Goal: Task Accomplishment & Management: Use online tool/utility

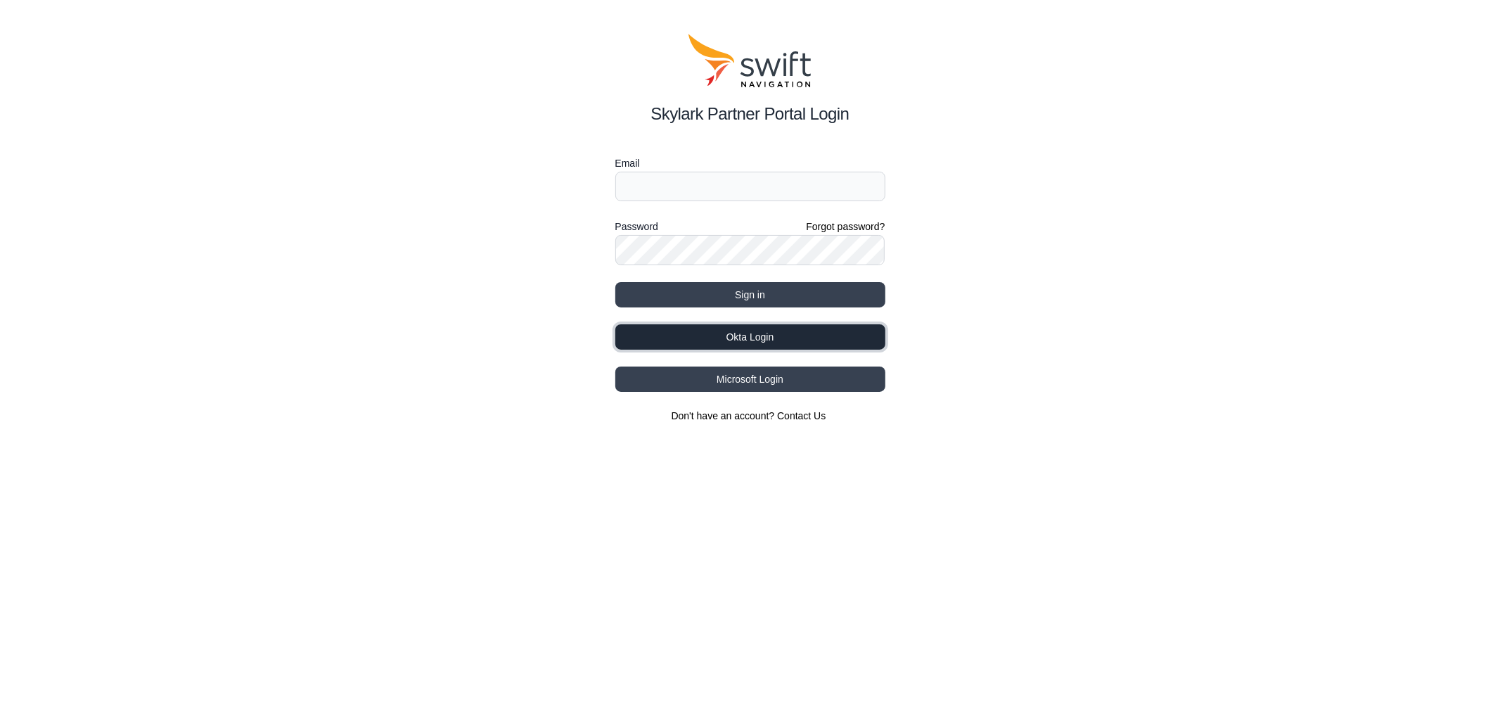
click at [729, 340] on button "Okta Login" at bounding box center [750, 336] width 270 height 25
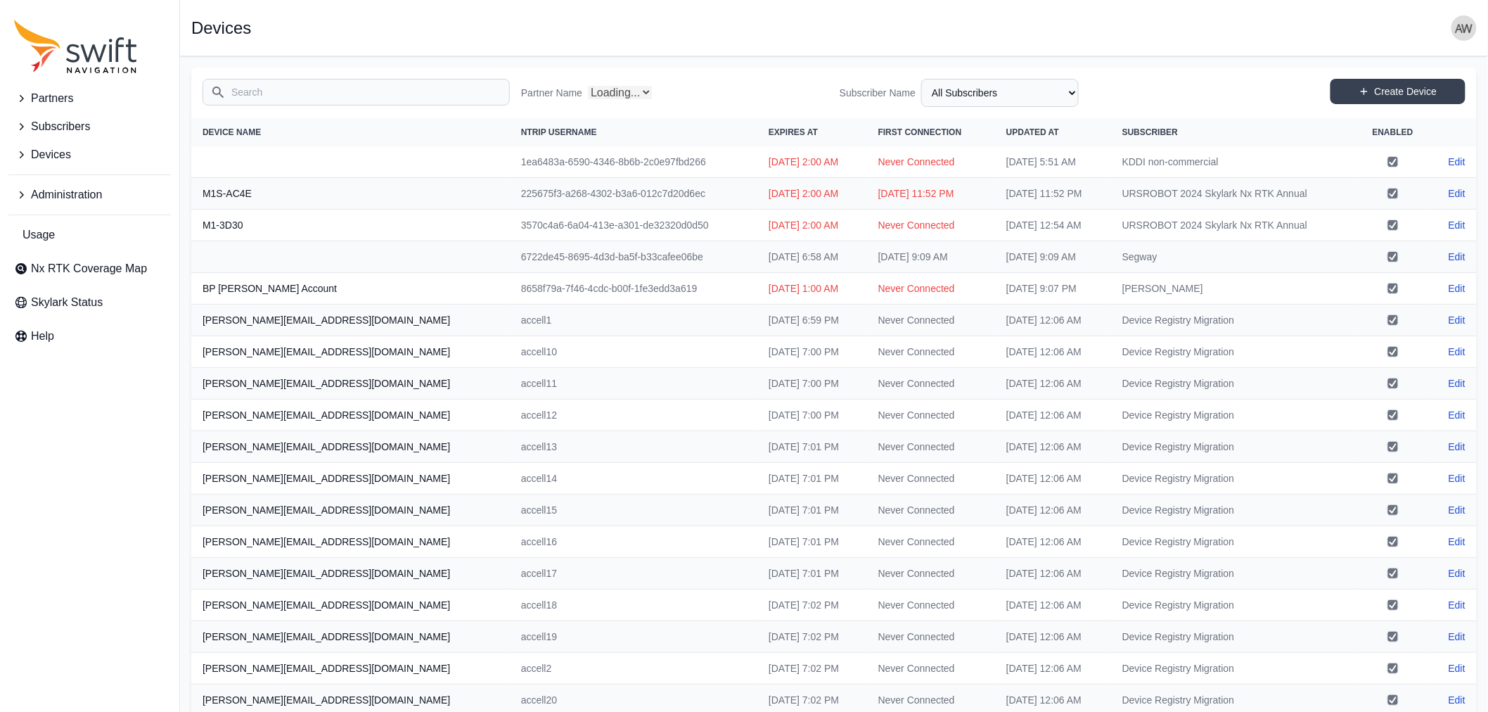
select select "Partner Name"
click at [315, 86] on input "Search" at bounding box center [356, 92] width 307 height 27
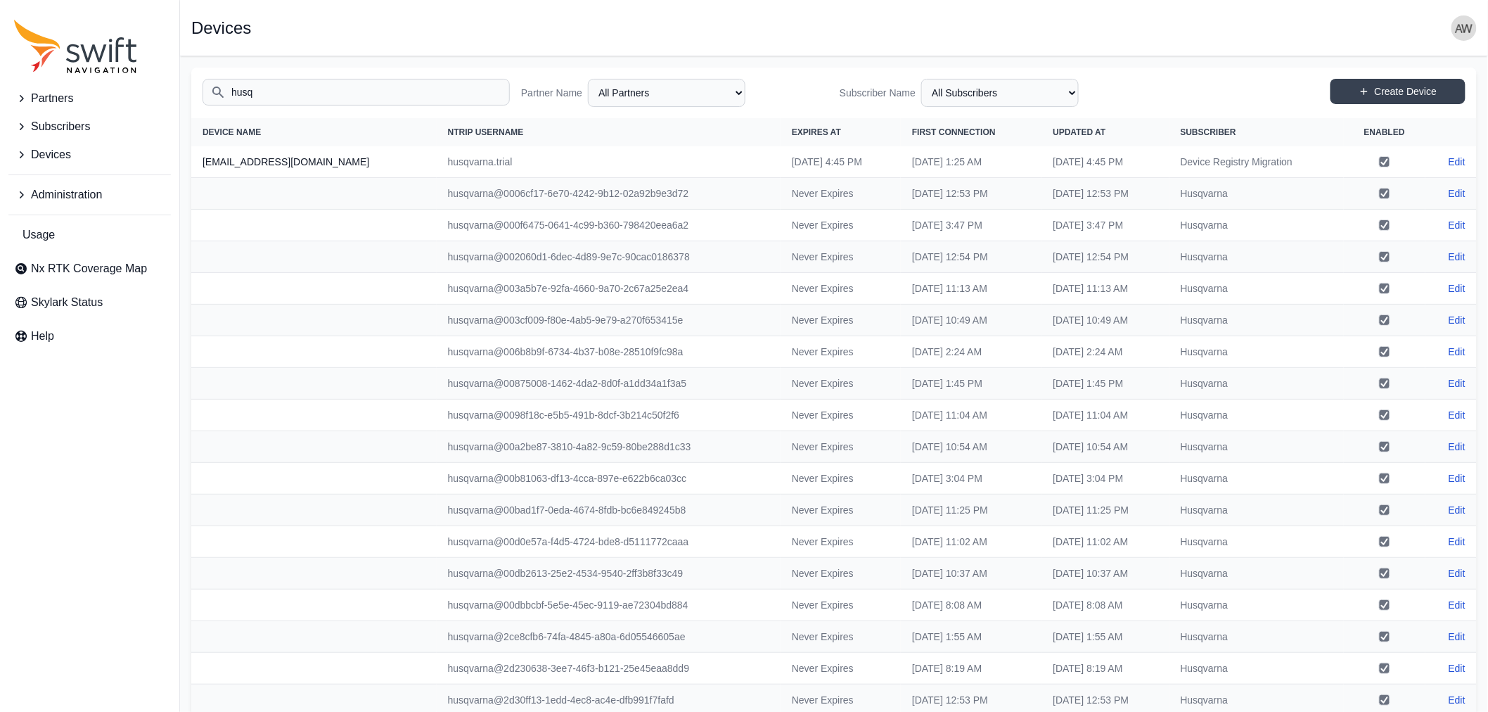
click at [342, 90] on input "husq" at bounding box center [356, 92] width 307 height 27
type input "h"
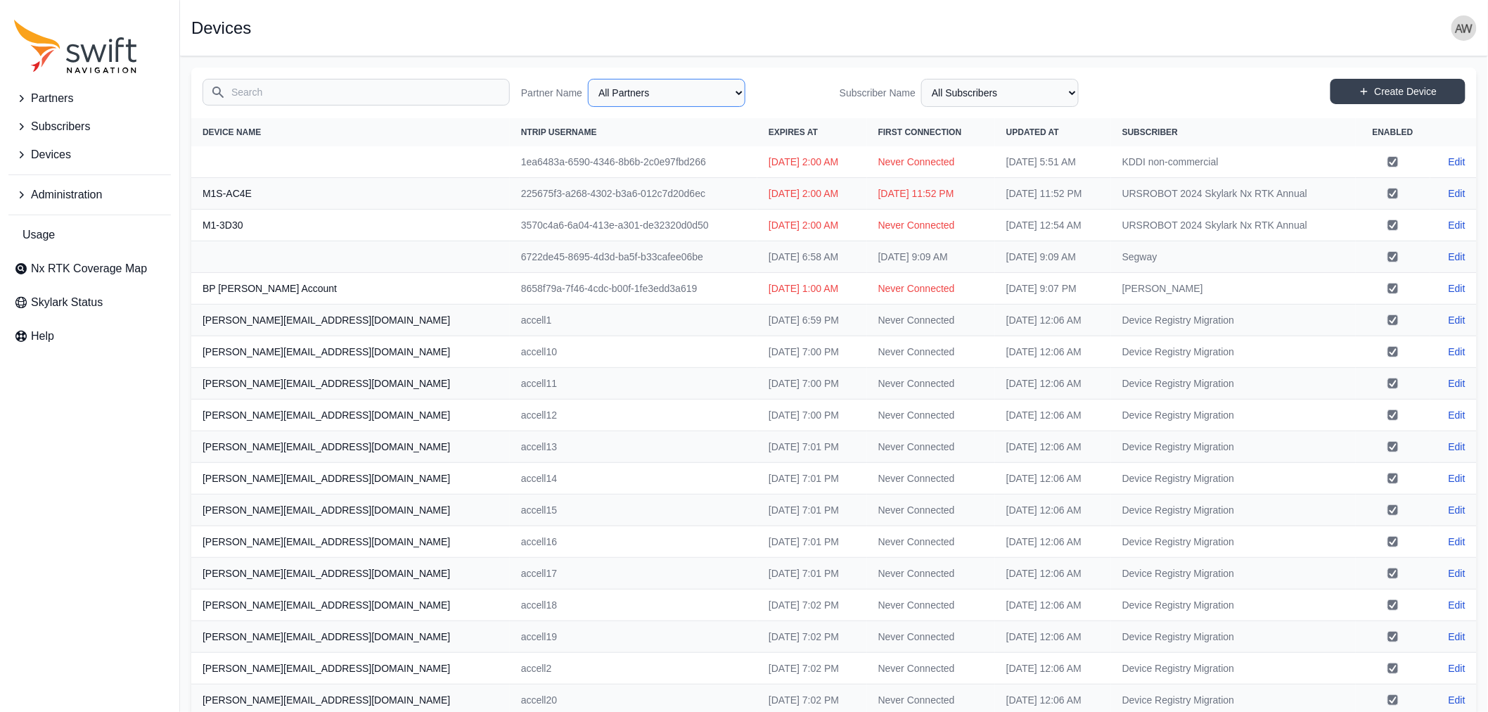
click at [705, 96] on select "All Partners AlpsAlpine Asensing Bad Elf Bench Mark Equipment & Supplies Inc. B…" at bounding box center [667, 93] width 158 height 28
click at [591, 79] on select "All Partners AlpsAlpine Asensing Bad Elf Bench Mark Equipment & Supplies Inc. B…" at bounding box center [667, 93] width 158 height 28
select select "beec8134-d1d4-4cc4-b727-b43339b7b858"
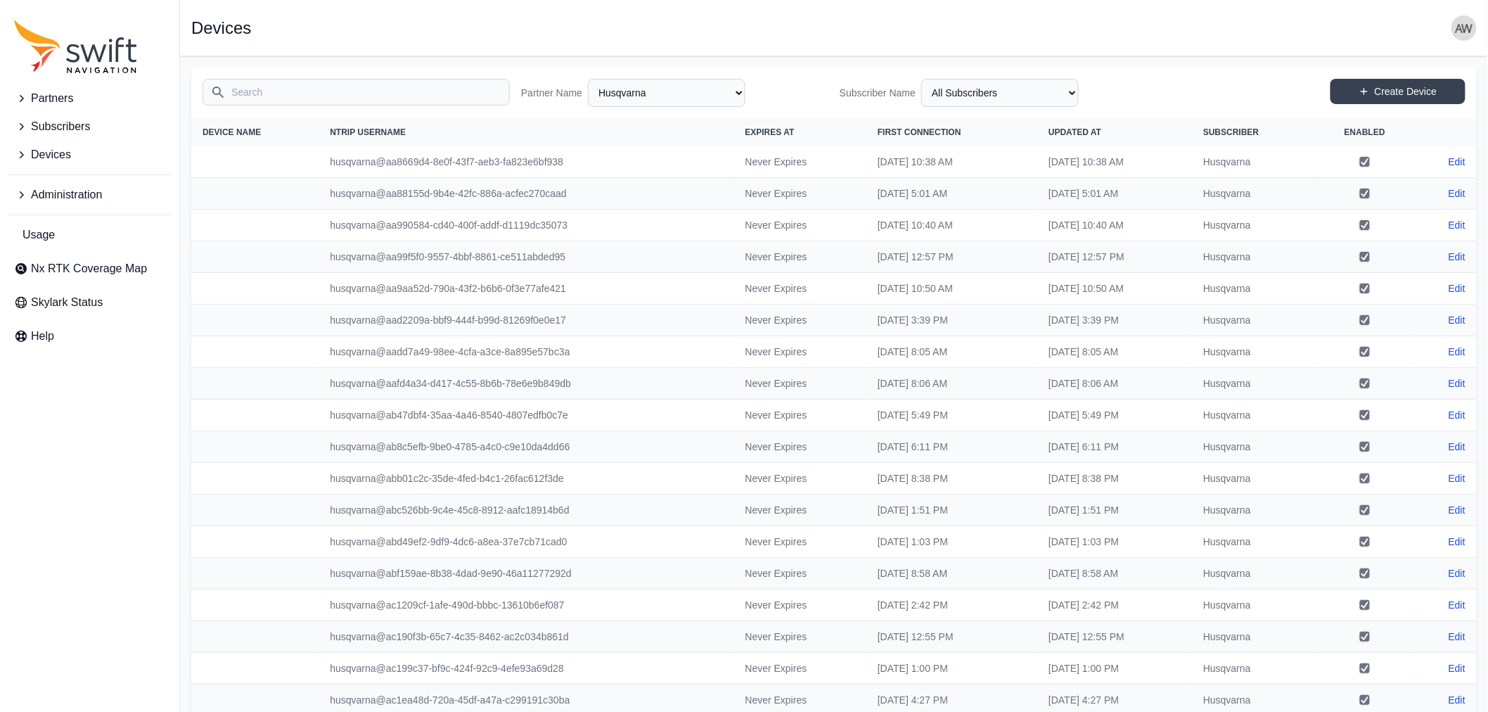
click at [60, 127] on span "Subscribers" at bounding box center [60, 126] width 59 height 17
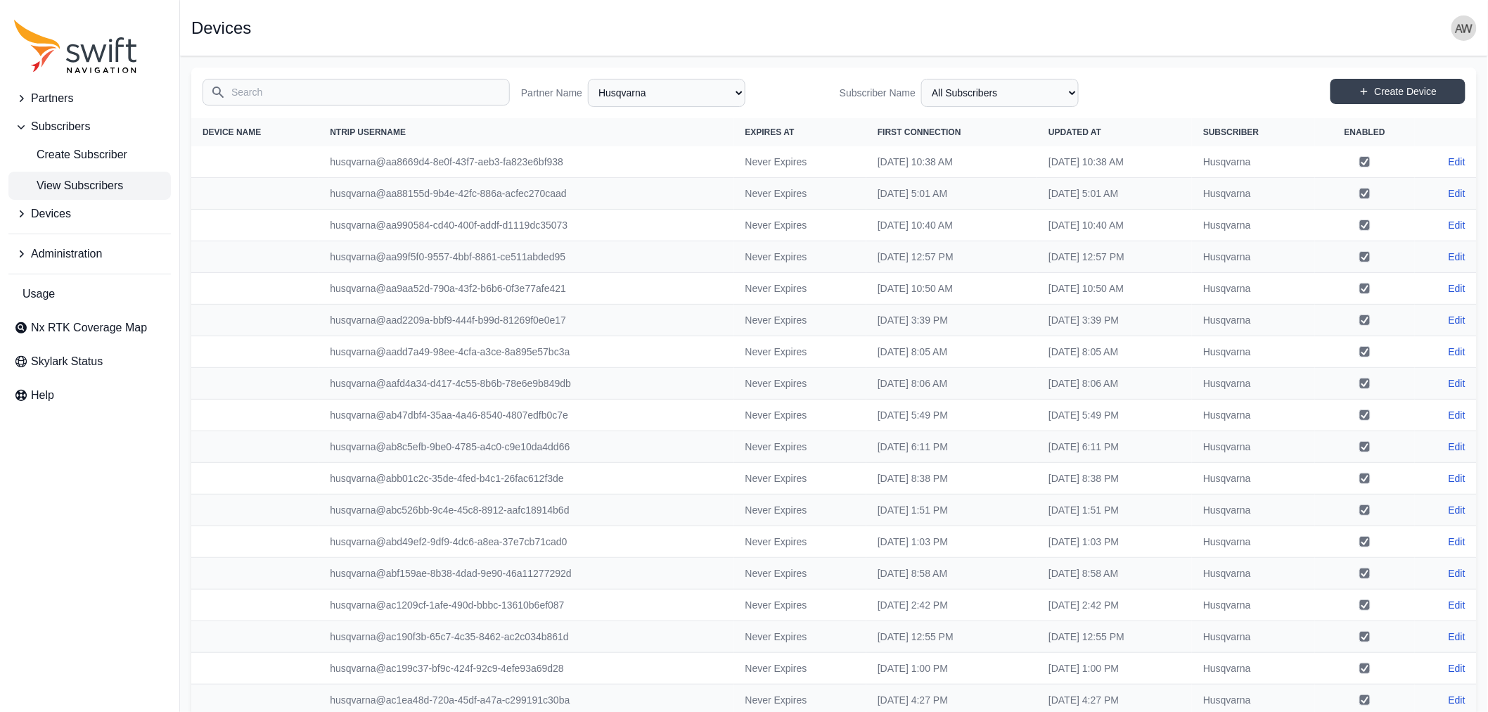
click at [72, 186] on span "View Subscribers" at bounding box center [68, 185] width 109 height 17
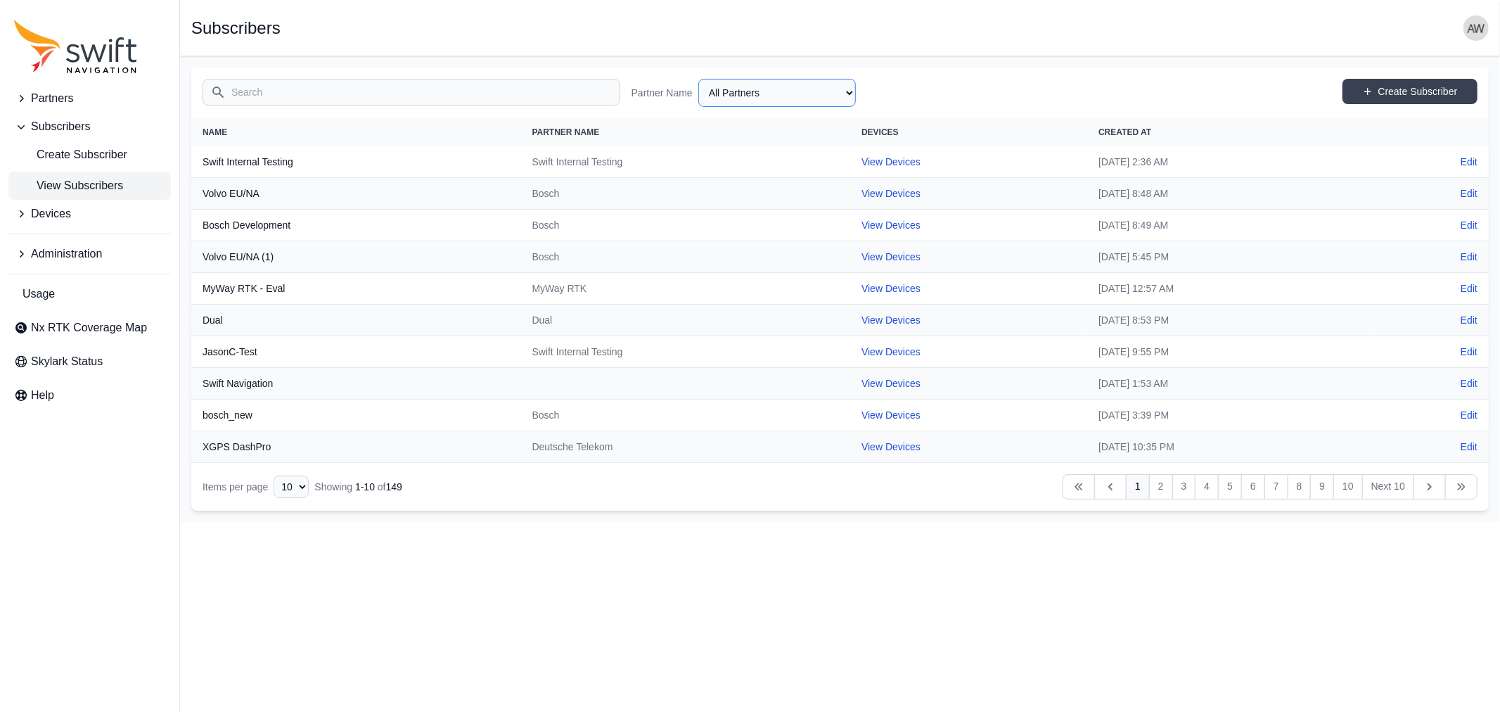
click at [740, 88] on select "All Partners AlpsAlpine Asensing Bad Elf Bench Mark Equipment & Supplies Inc. B…" at bounding box center [777, 93] width 158 height 28
click at [698, 79] on select "All Partners AlpsAlpine Asensing Bad Elf Bench Mark Equipment & Supplies Inc. B…" at bounding box center [777, 93] width 158 height 28
select select "beec8134-d1d4-4cc4-b727-b43339b7b858"
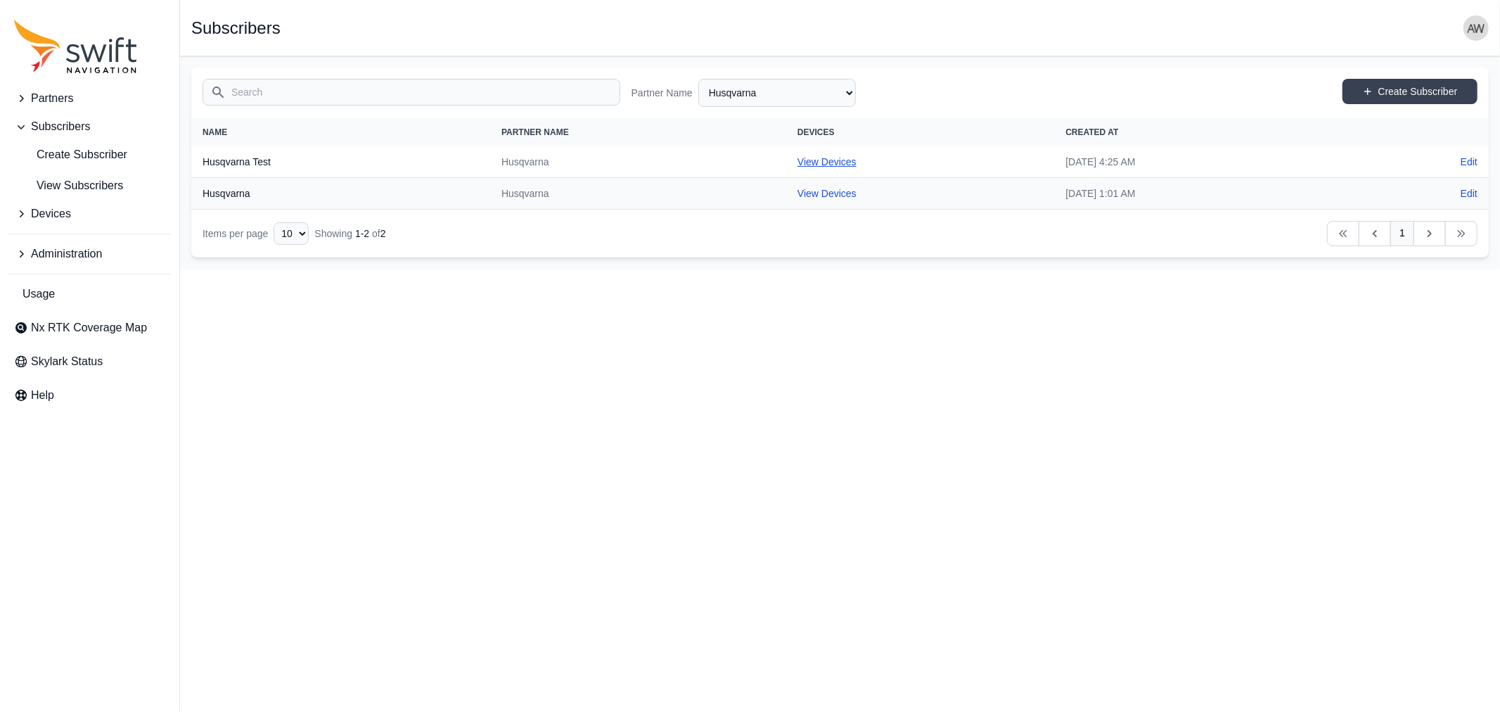
click at [797, 156] on link "View Devices" at bounding box center [826, 161] width 59 height 11
select select "36afa346-85cf-46eb-9843-3f1a29b74cce"
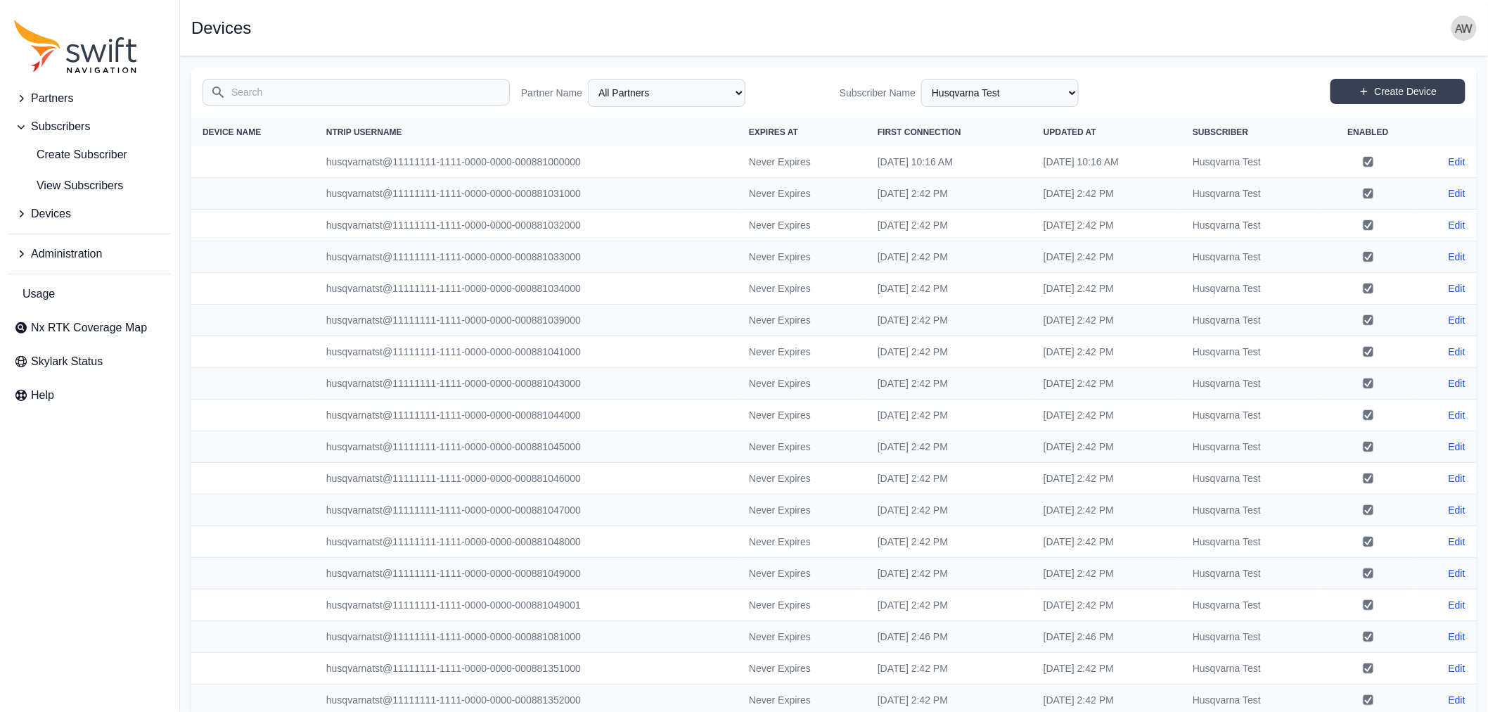
select select "beec8134-d1d4-4cc4-b727-b43339b7b858"
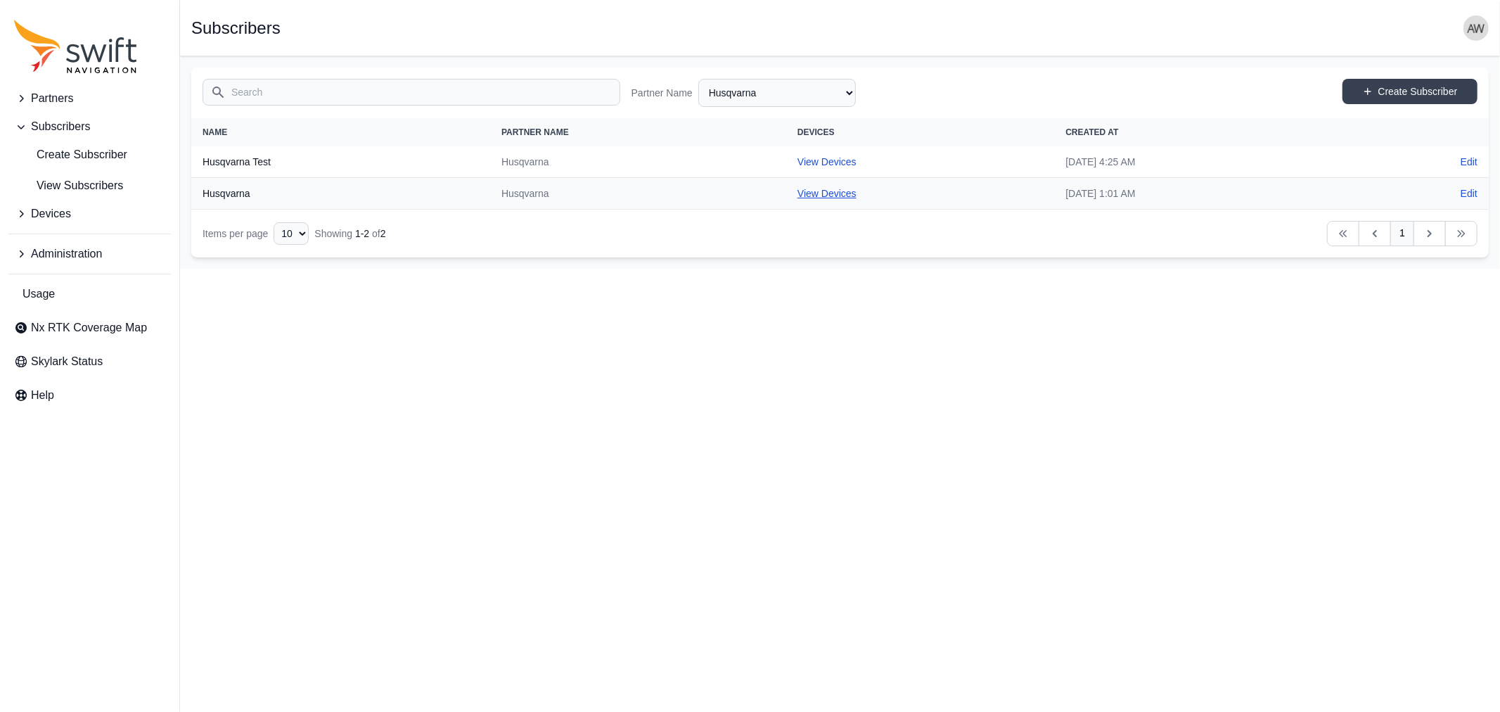
click at [797, 191] on link "View Devices" at bounding box center [826, 193] width 59 height 11
select select "04ba3ba1-6641-4bbf-a80f-a96b7c8c18b4"
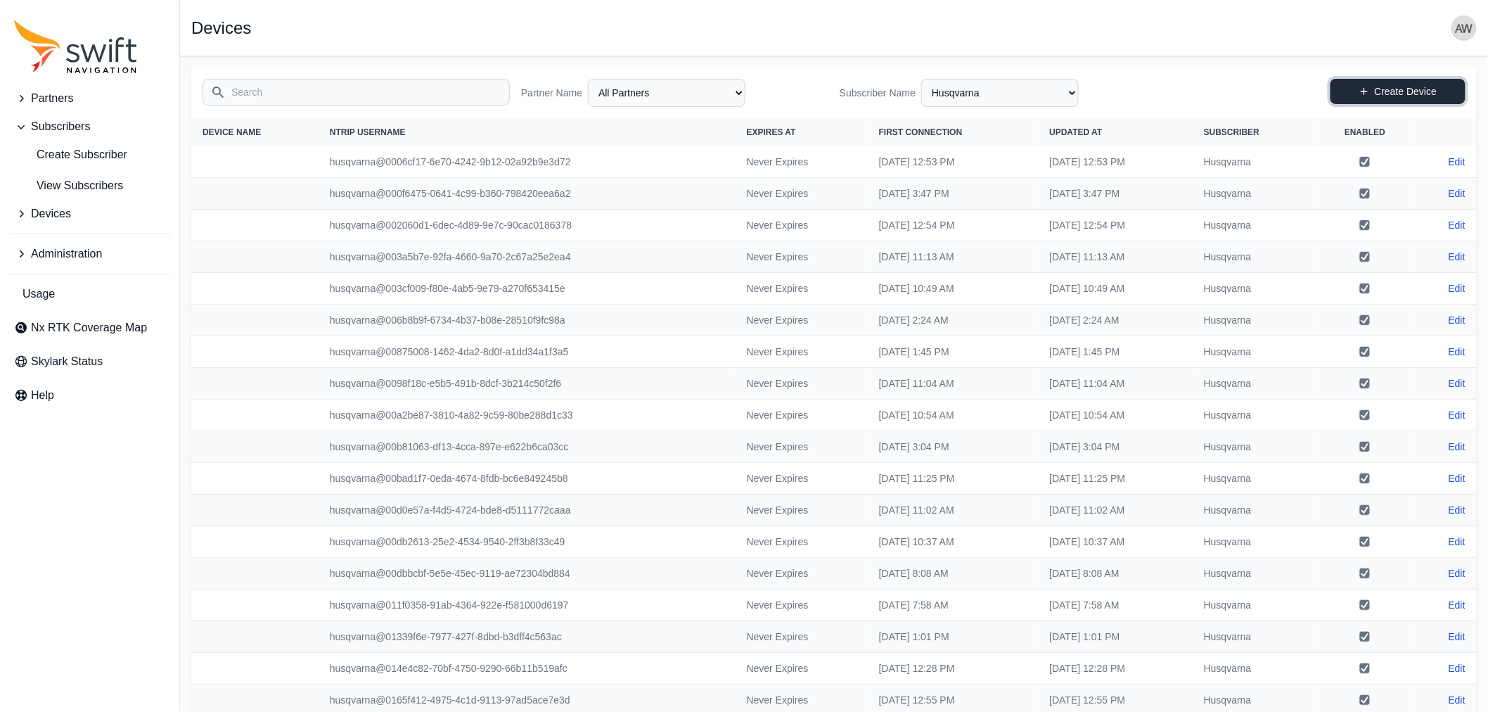
click at [1378, 86] on link "Create Device" at bounding box center [1397, 91] width 135 height 25
select select "ab3272ce-40d0-4c94-a524-96a758ab755c"
select select "04ba3ba1-6641-4bbf-a80f-a96b7c8c18b4"
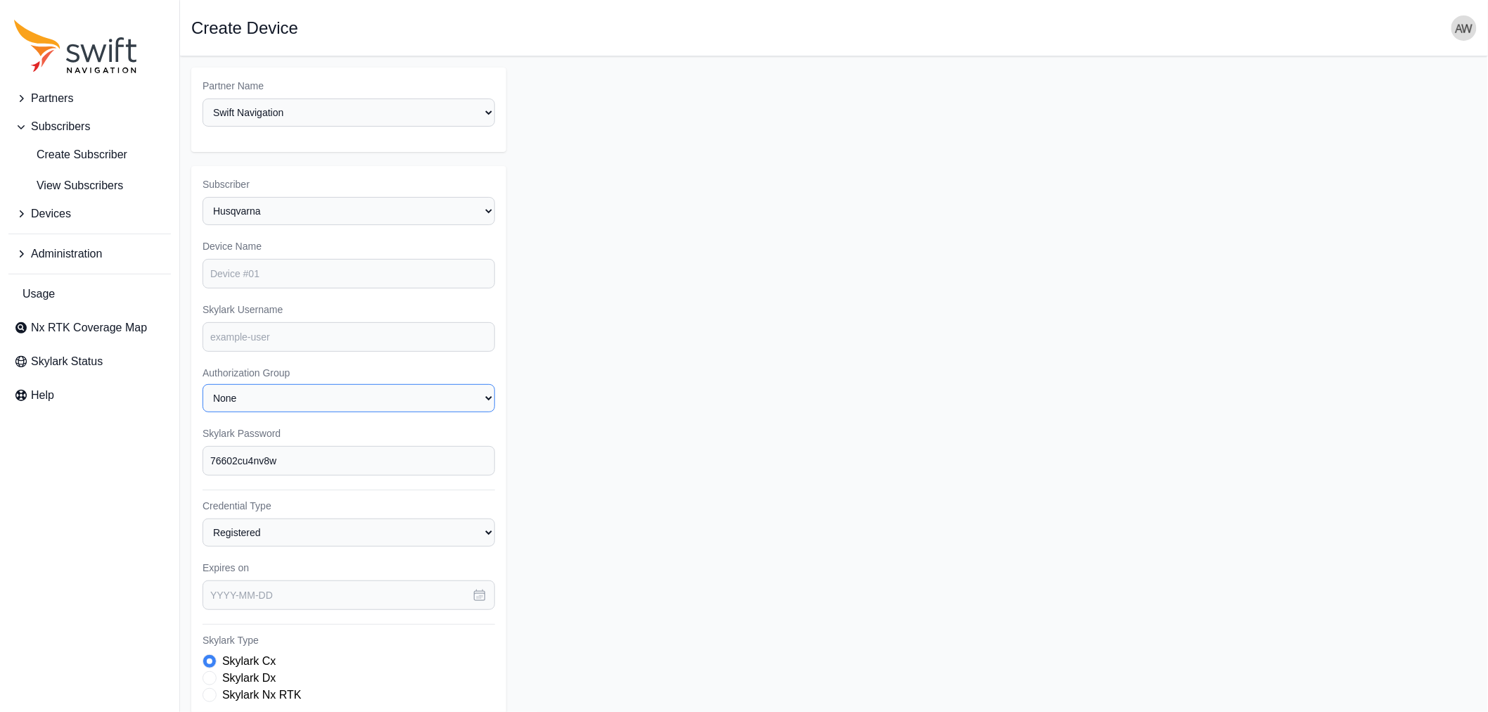
click at [376, 394] on select "None Husqvarna" at bounding box center [349, 398] width 293 height 28
select select "husqvarna"
click at [203, 384] on select "None Husqvarna" at bounding box center [349, 398] width 293 height 28
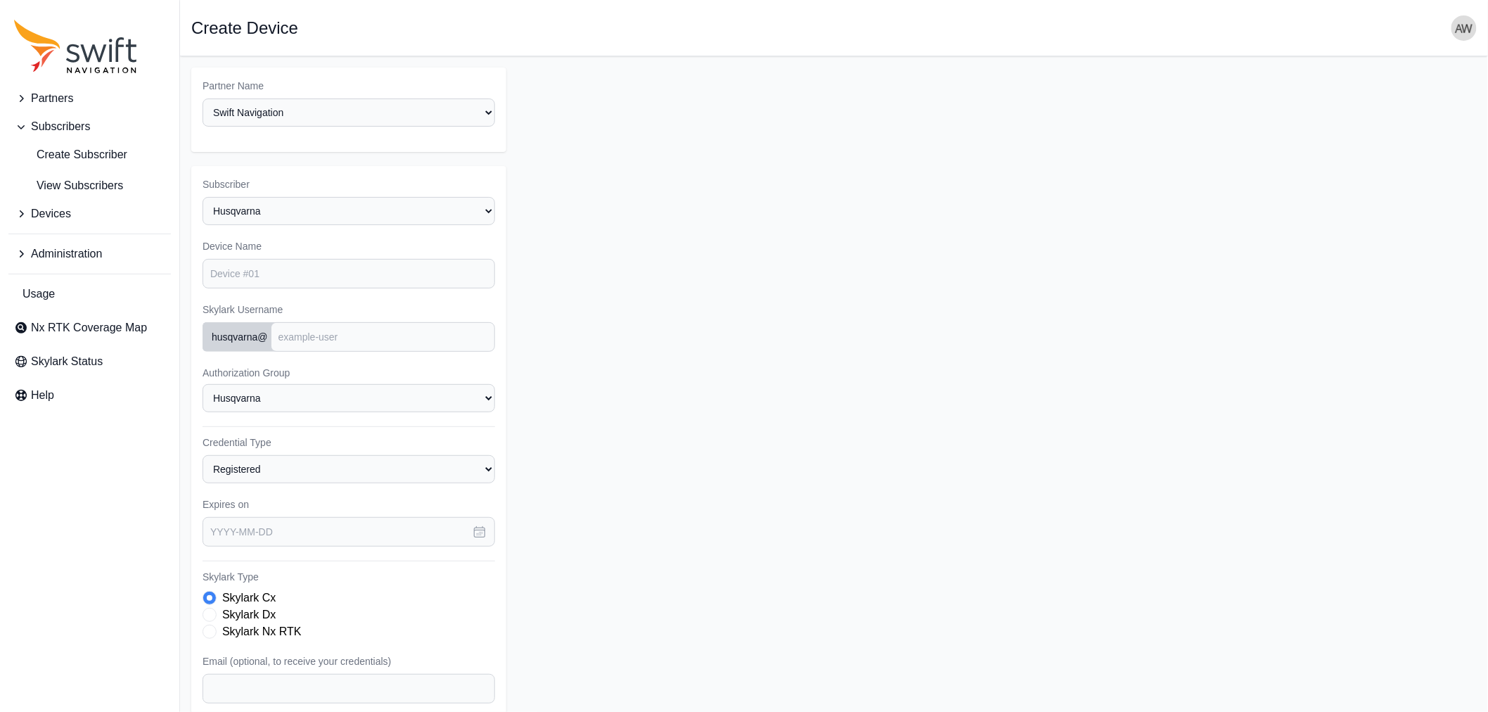
click at [503, 461] on div "Subscriber Select a Subscriber <Partner Name> - Customer 1 <Partner Name> - Cus…" at bounding box center [348, 519] width 315 height 707
drag, startPoint x: 489, startPoint y: 461, endPoint x: 514, endPoint y: 454, distance: 26.3
click at [489, 461] on select "Registered Preprovisioned" at bounding box center [349, 469] width 293 height 28
click at [730, 432] on form "Partner Name Select a Partner AlpsAlpine Asensing Bad Elf Bench Mark Equipment …" at bounding box center [833, 471] width 1285 height 806
click at [341, 464] on select "Registered Preprovisioned" at bounding box center [349, 469] width 293 height 28
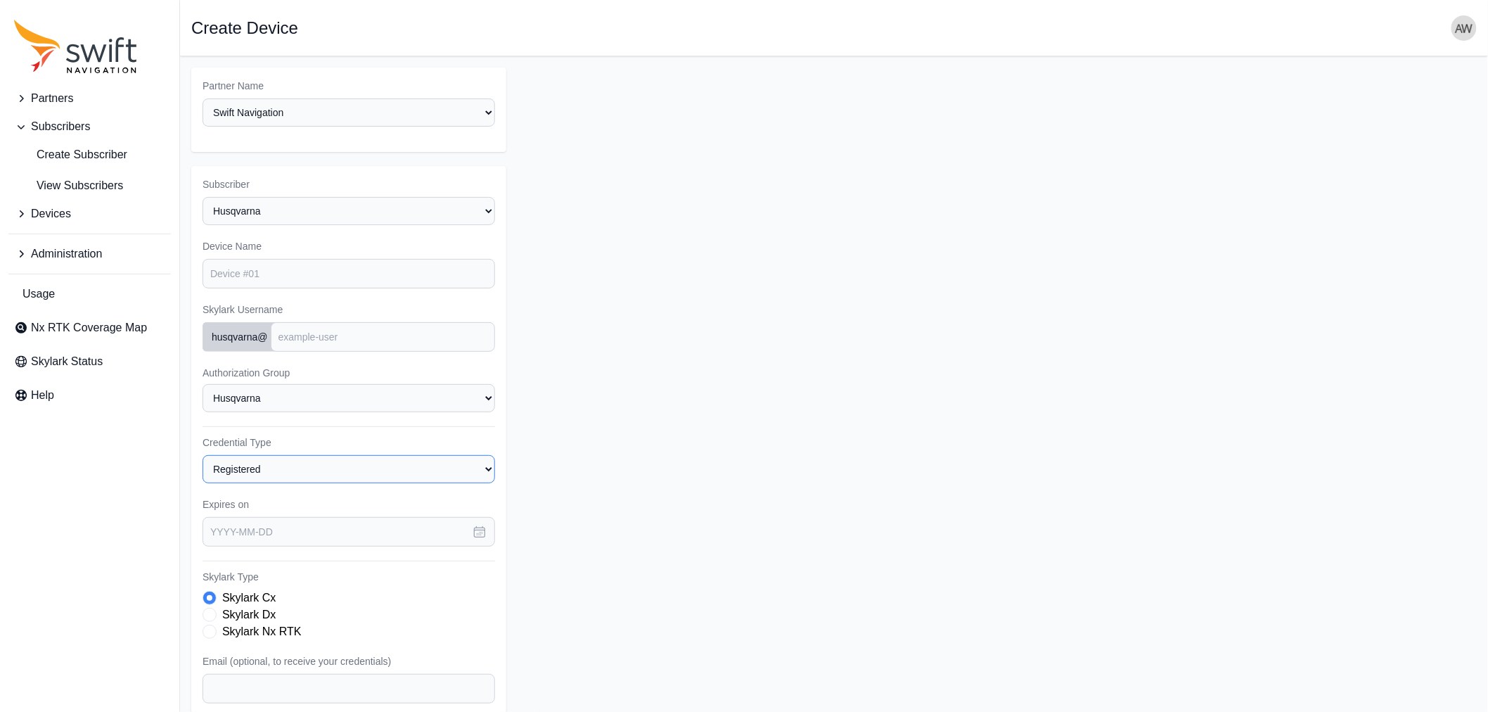
select select "preprovisioned"
click at [203, 455] on select "Registered Preprovisioned" at bounding box center [349, 469] width 293 height 28
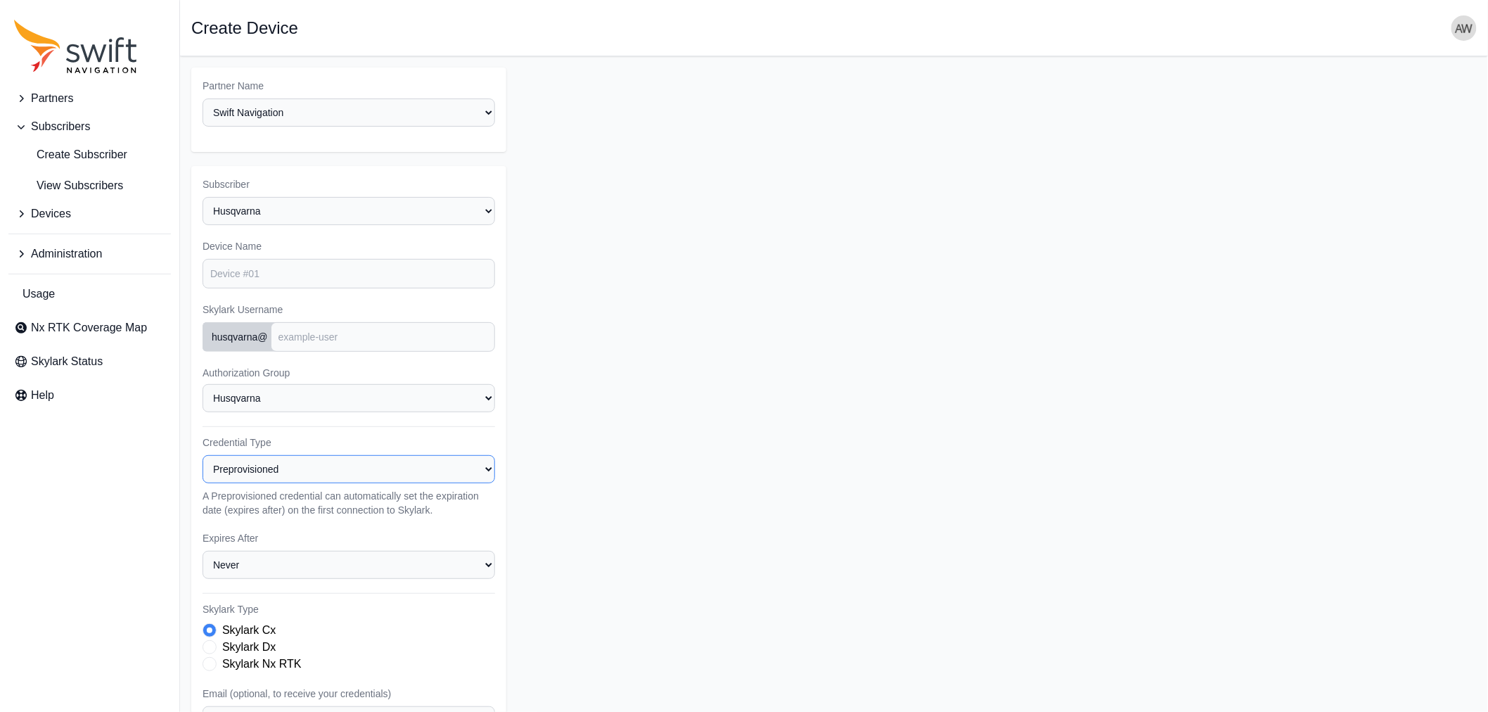
click at [333, 464] on select "Registered Preprovisioned" at bounding box center [349, 469] width 293 height 28
click at [203, 455] on select "Registered Preprovisioned" at bounding box center [349, 469] width 293 height 28
click at [57, 389] on link "Help" at bounding box center [89, 395] width 162 height 28
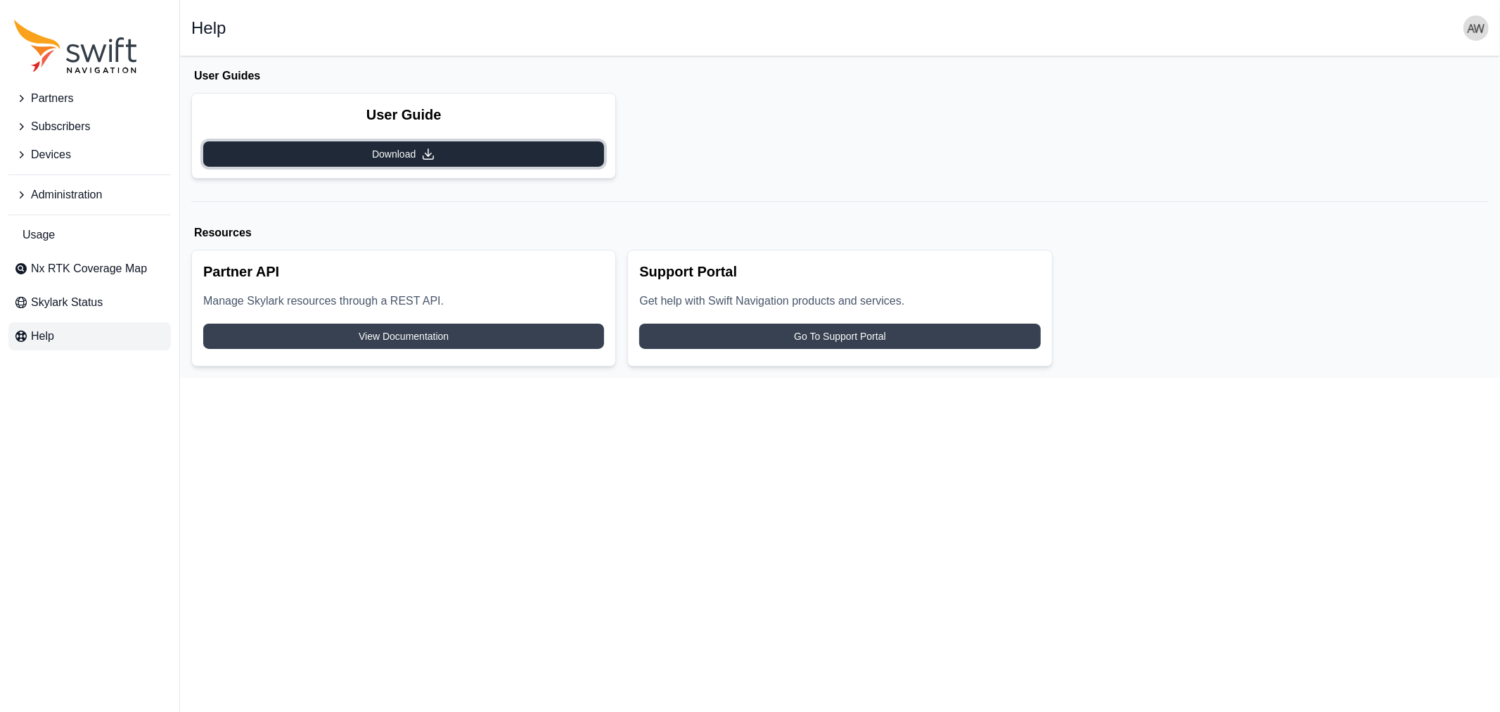
click at [484, 150] on link "Download" at bounding box center [403, 153] width 401 height 25
click at [55, 130] on span "Subscribers" at bounding box center [60, 126] width 59 height 17
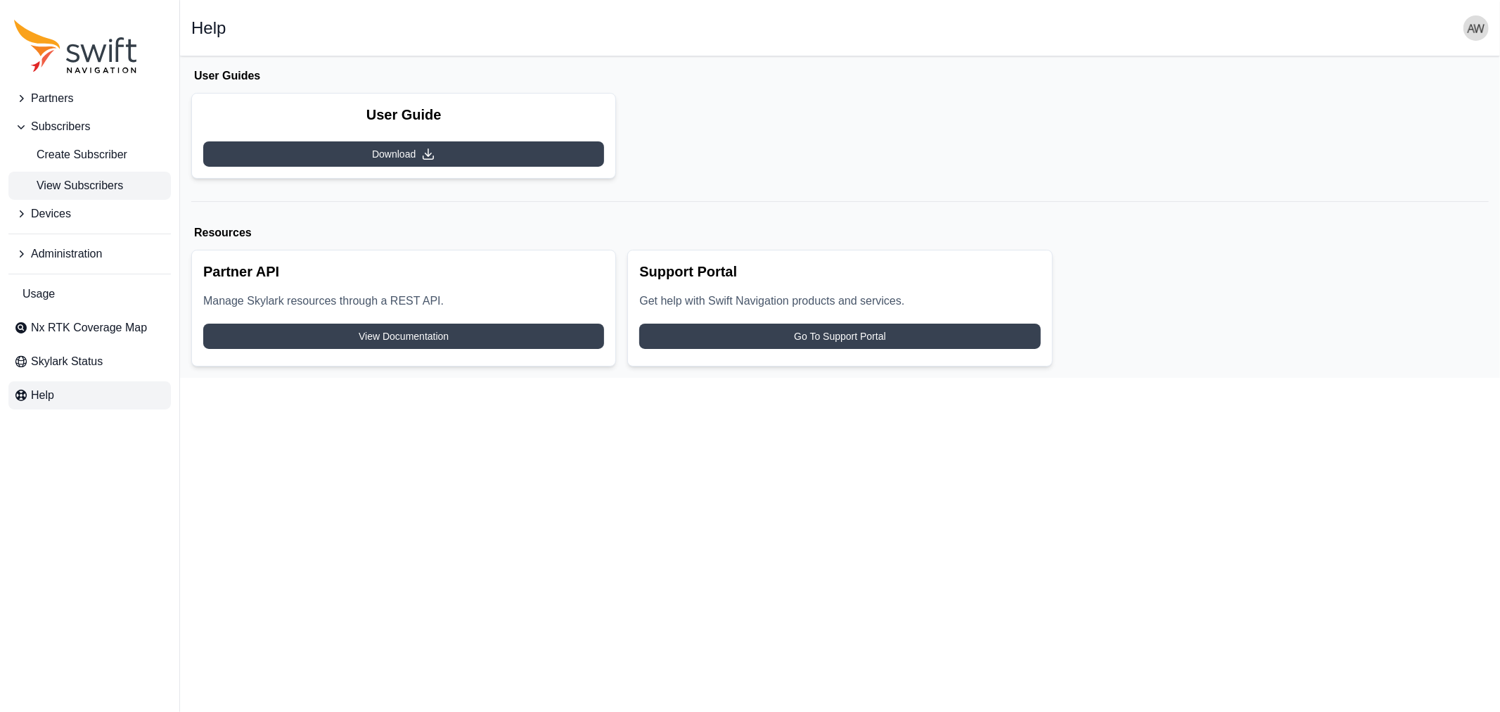
click at [99, 181] on span "View Subscribers" at bounding box center [68, 185] width 109 height 17
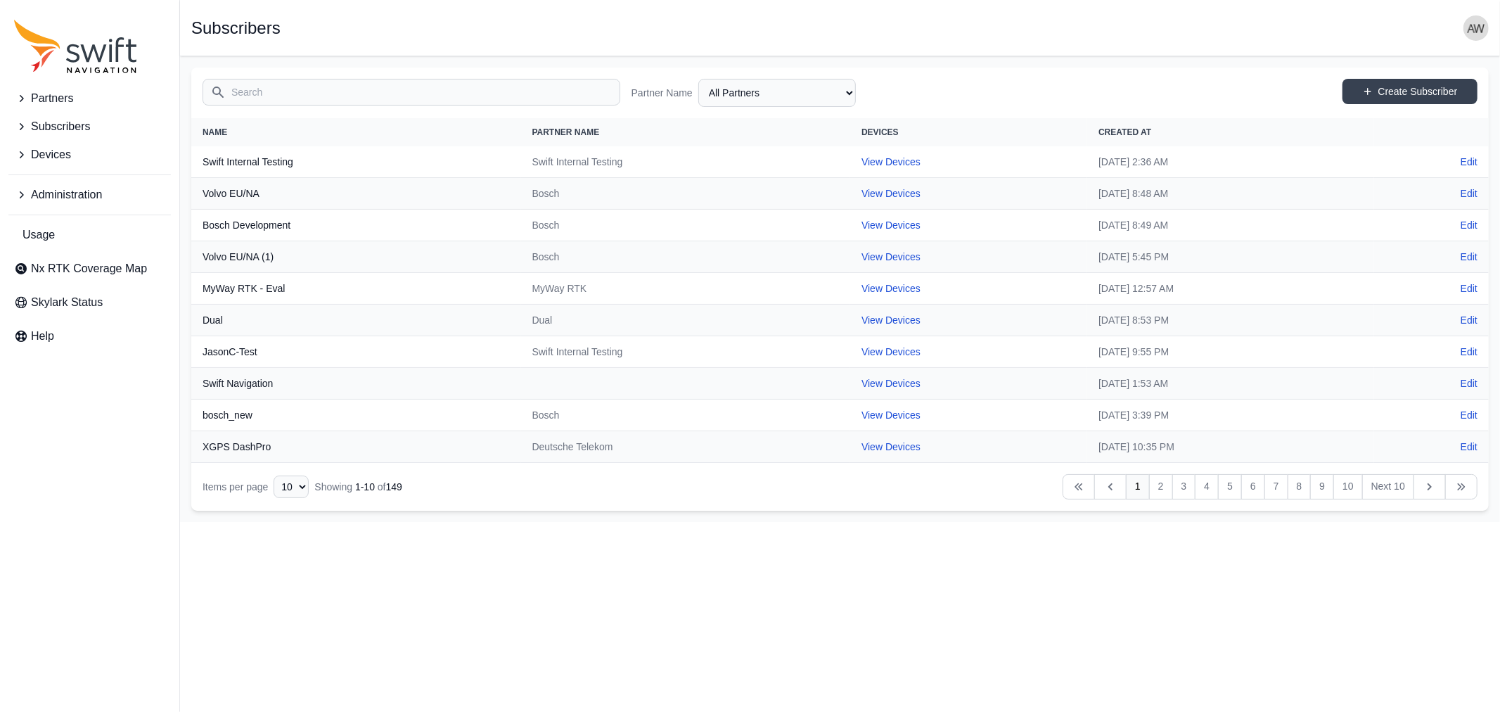
click at [316, 86] on input "Search" at bounding box center [412, 92] width 418 height 27
click at [778, 79] on select "All Partners AlpsAlpine Asensing Bad Elf Bench Mark Equipment & Supplies Inc. B…" at bounding box center [777, 93] width 158 height 28
click at [698, 79] on select "All Partners AlpsAlpine Asensing Bad Elf Bench Mark Equipment & Supplies Inc. B…" at bounding box center [777, 93] width 158 height 28
select select "beec8134-d1d4-4cc4-b727-b43339b7b858"
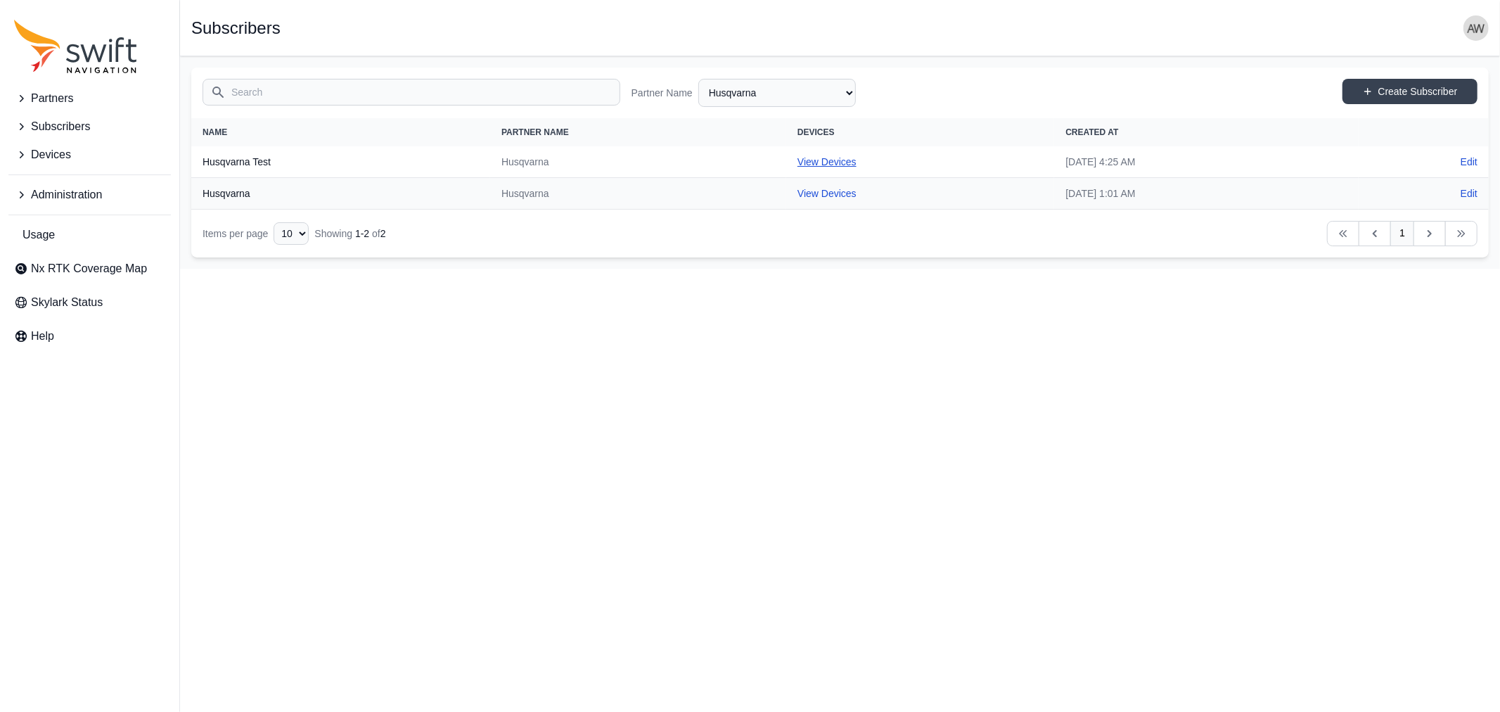
click at [797, 156] on link "View Devices" at bounding box center [826, 161] width 59 height 11
select select "36afa346-85cf-46eb-9843-3f1a29b74cce"
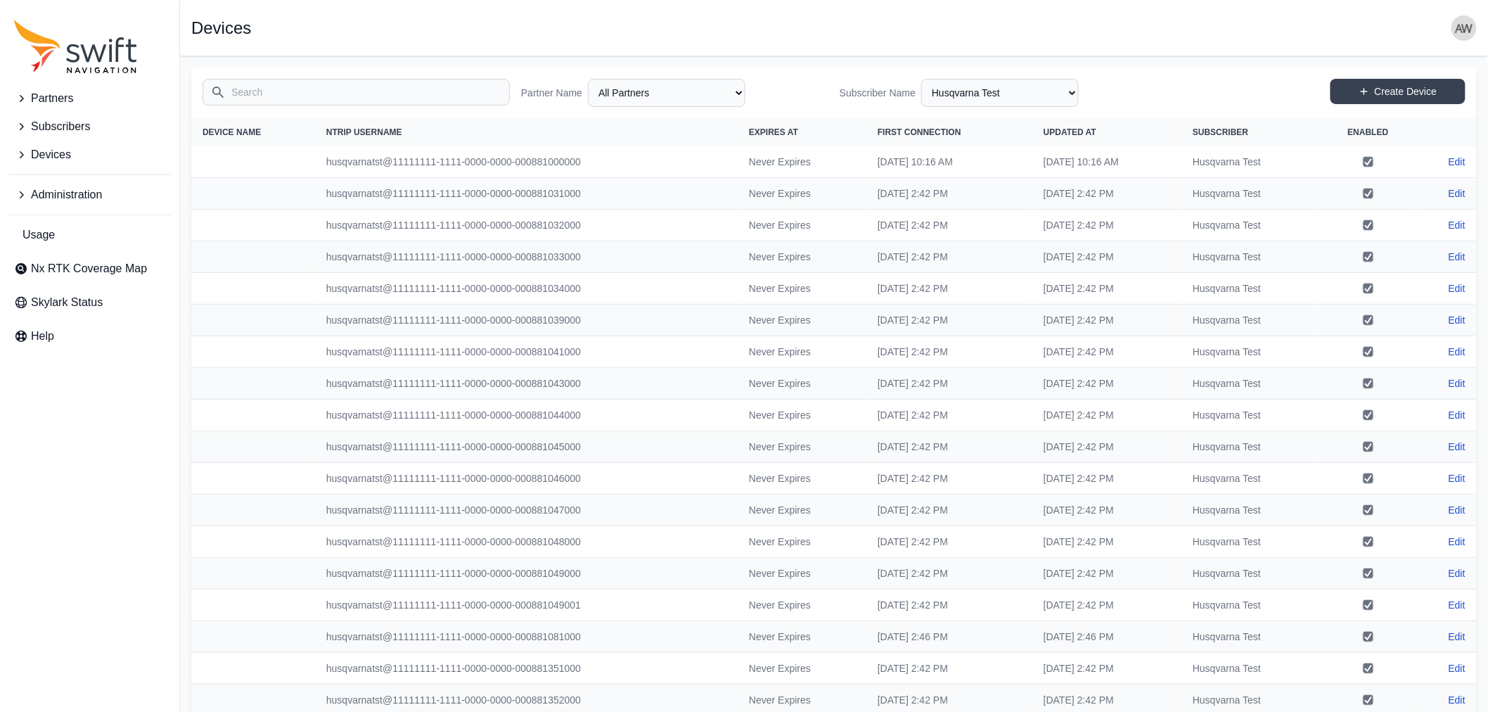
select select "beec8134-d1d4-4cc4-b727-b43339b7b858"
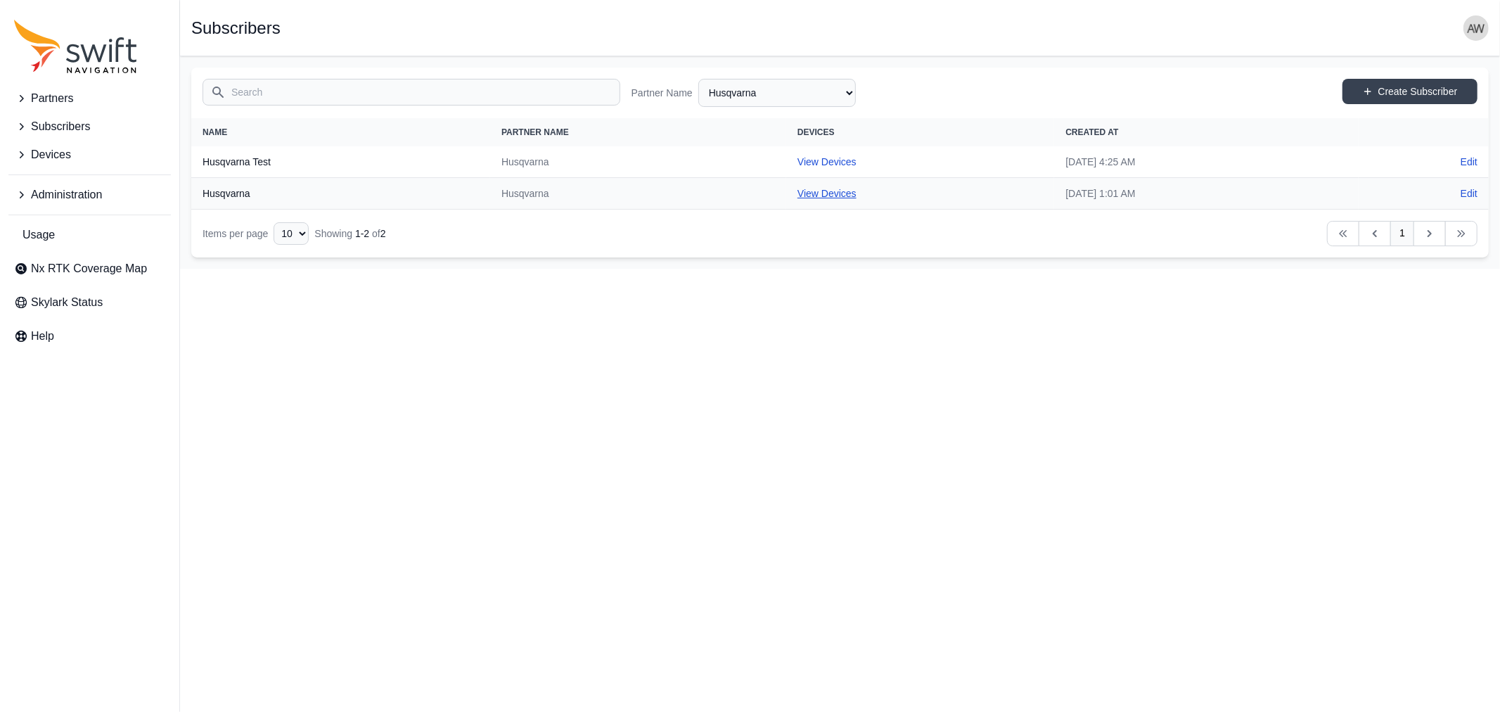
click at [797, 192] on link "View Devices" at bounding box center [826, 193] width 59 height 11
select select "04ba3ba1-6641-4bbf-a80f-a96b7c8c18b4"
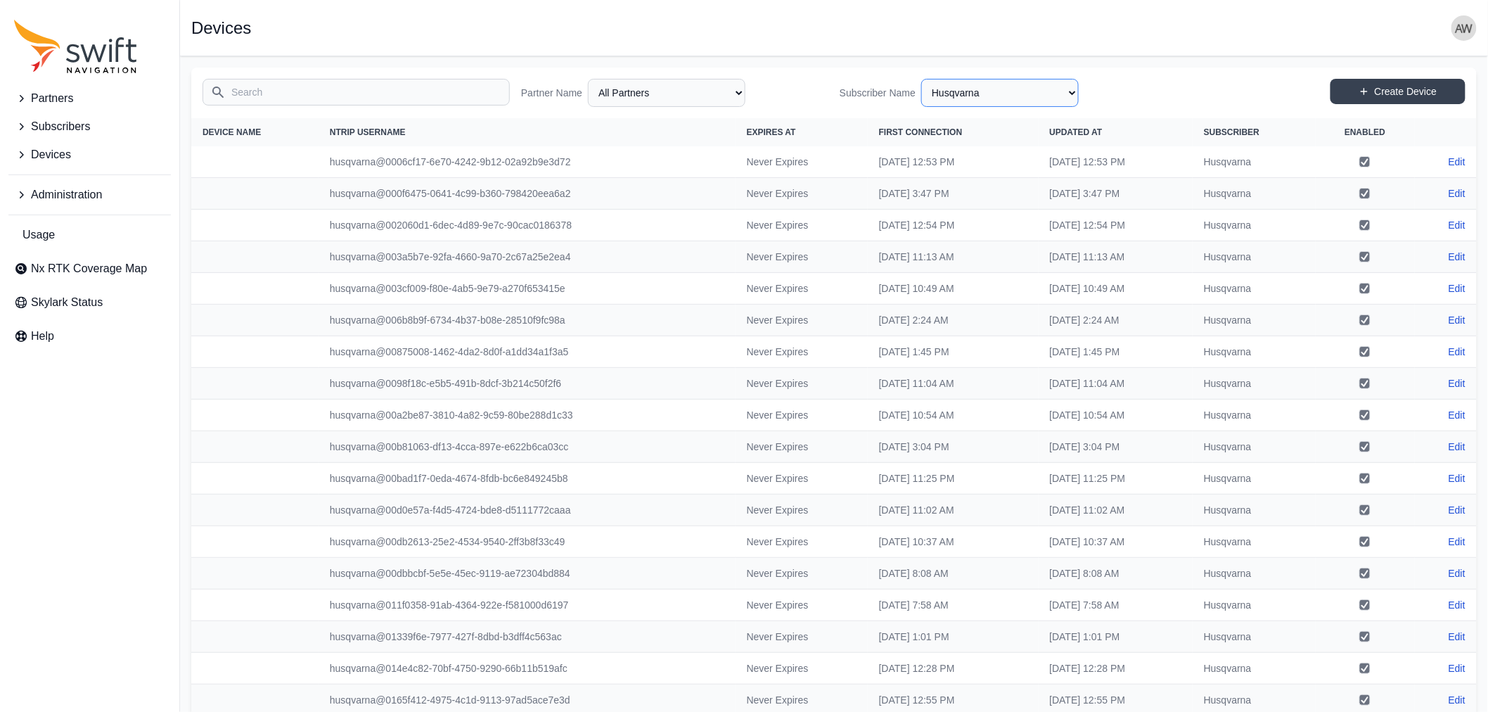
click at [980, 93] on select "All Subscribers <Partner Name> - Customer 1 <Partner Name> - Customer 2 <Partne…" at bounding box center [1000, 93] width 158 height 28
click at [921, 79] on select "All Subscribers <Partner Name> - Customer 1 <Partner Name> - Customer 2 <Partne…" at bounding box center [1000, 93] width 158 height 28
click at [664, 93] on select "All Partners AlpsAlpine Asensing Bad Elf Bench Mark Equipment & Supplies Inc. B…" at bounding box center [667, 93] width 158 height 28
click at [71, 125] on span "Subscribers" at bounding box center [60, 126] width 59 height 17
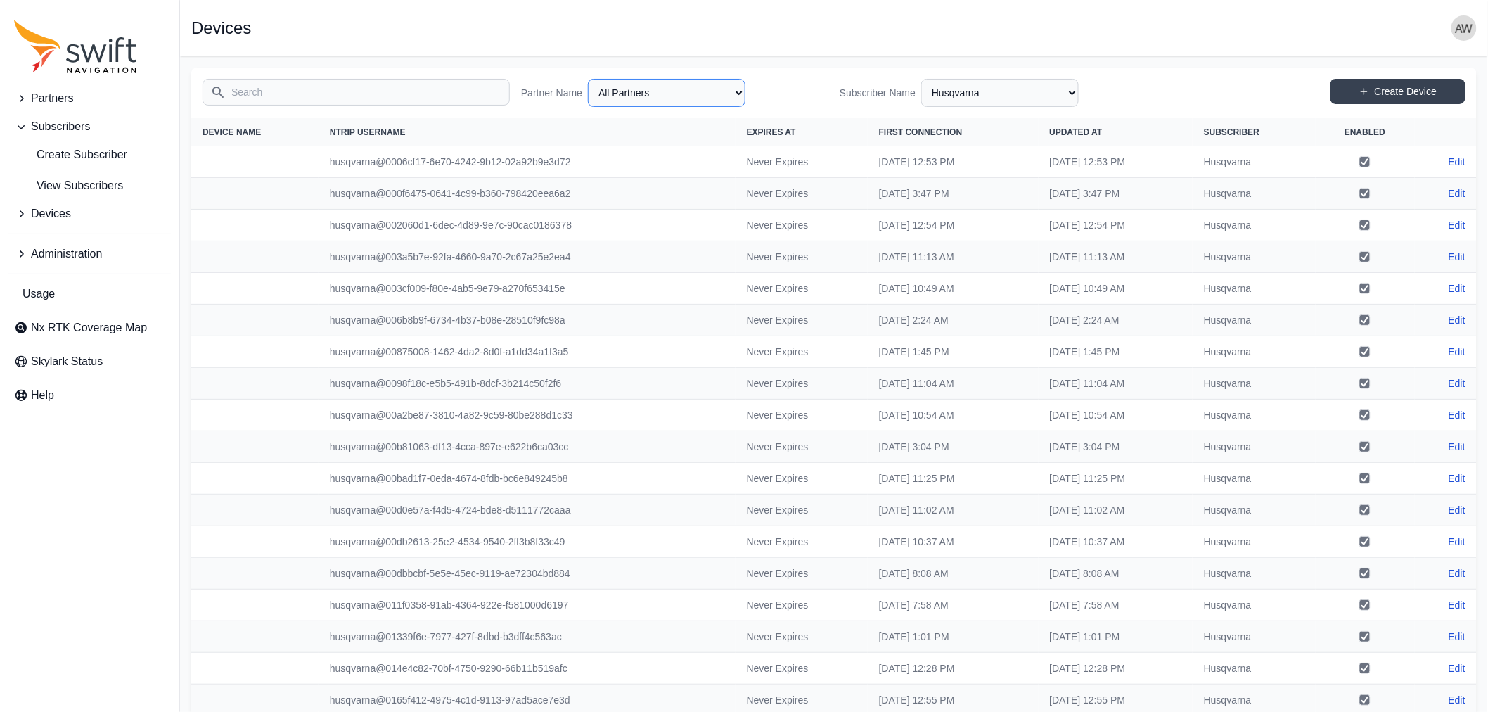
click at [729, 99] on select "All Partners AlpsAlpine Asensing Bad Elf Bench Mark Equipment & Supplies Inc. B…" at bounding box center [667, 93] width 158 height 28
click at [77, 186] on span "View Subscribers" at bounding box center [68, 185] width 109 height 17
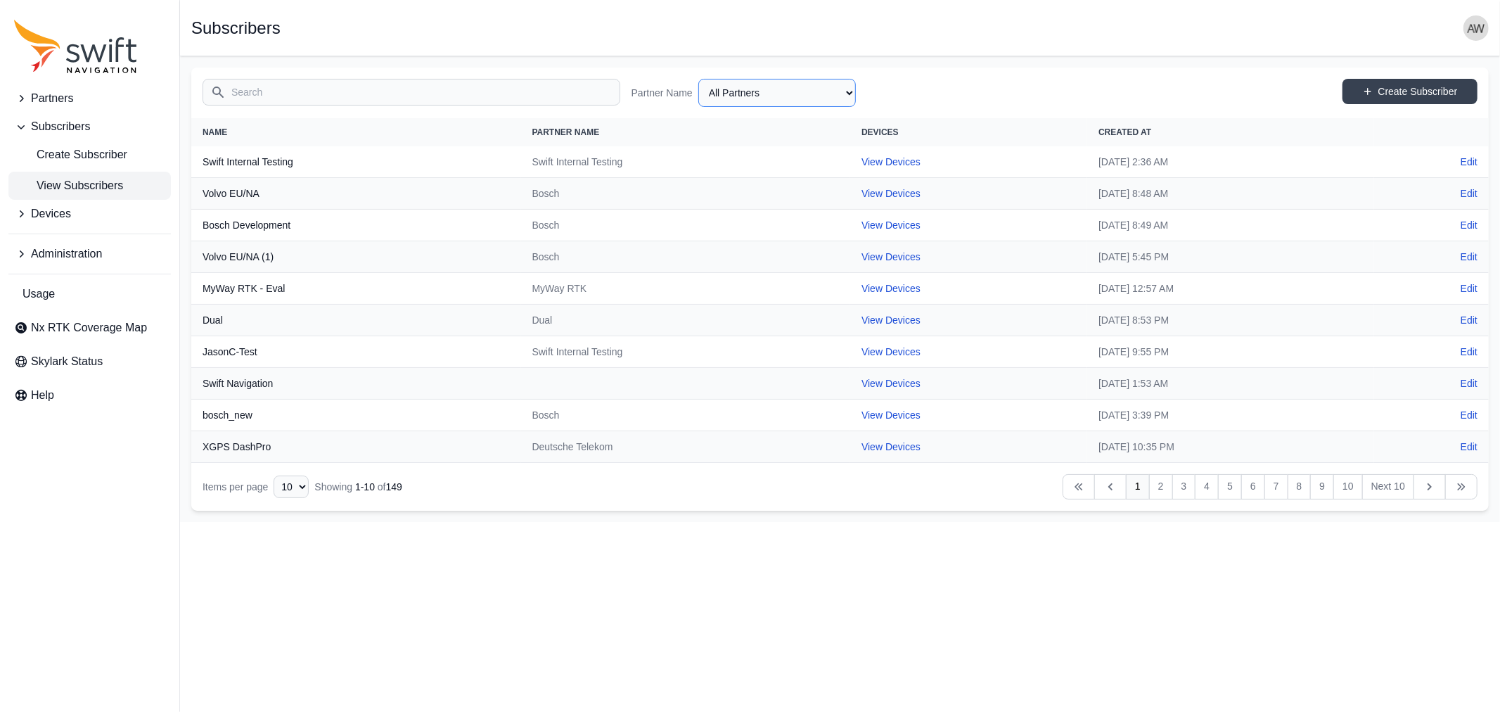
click at [798, 96] on select "All Partners AlpsAlpine Asensing Bad Elf Bench Mark Equipment & Supplies Inc. B…" at bounding box center [777, 93] width 158 height 28
click at [698, 79] on select "All Partners AlpsAlpine Asensing Bad Elf Bench Mark Equipment & Supplies Inc. B…" at bounding box center [777, 93] width 158 height 28
select select "beec8134-d1d4-4cc4-b727-b43339b7b858"
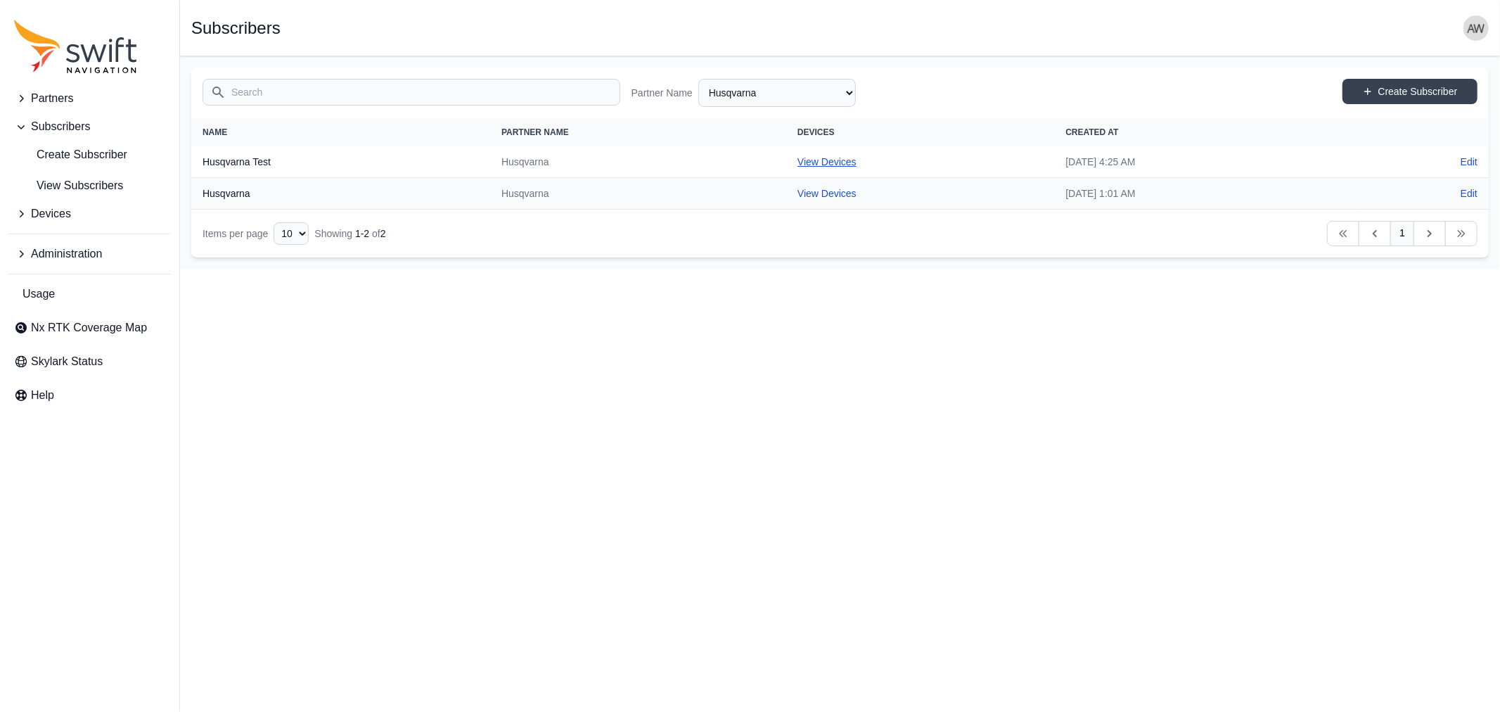
click at [797, 163] on link "View Devices" at bounding box center [826, 161] width 59 height 11
select select "36afa346-85cf-46eb-9843-3f1a29b74cce"
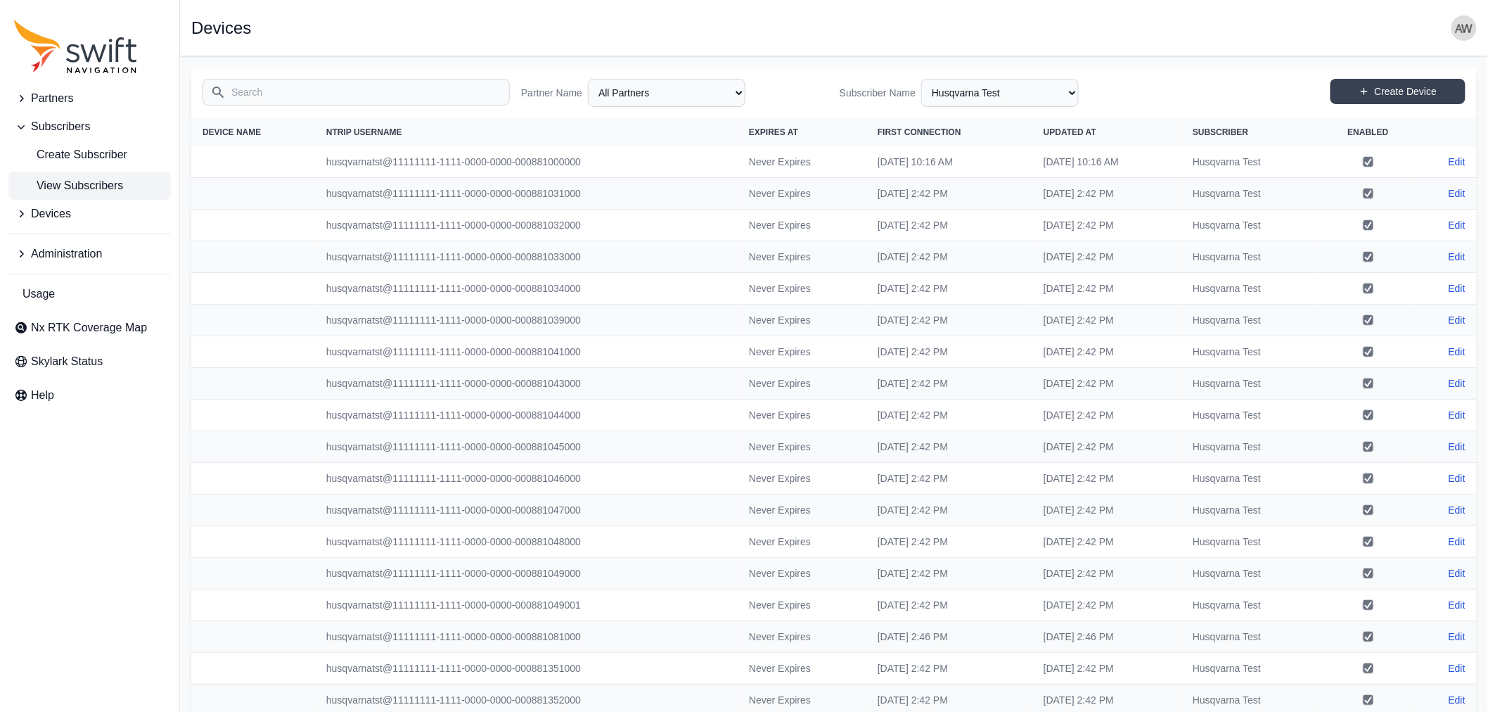
click at [64, 184] on span "View Subscribers" at bounding box center [68, 185] width 109 height 17
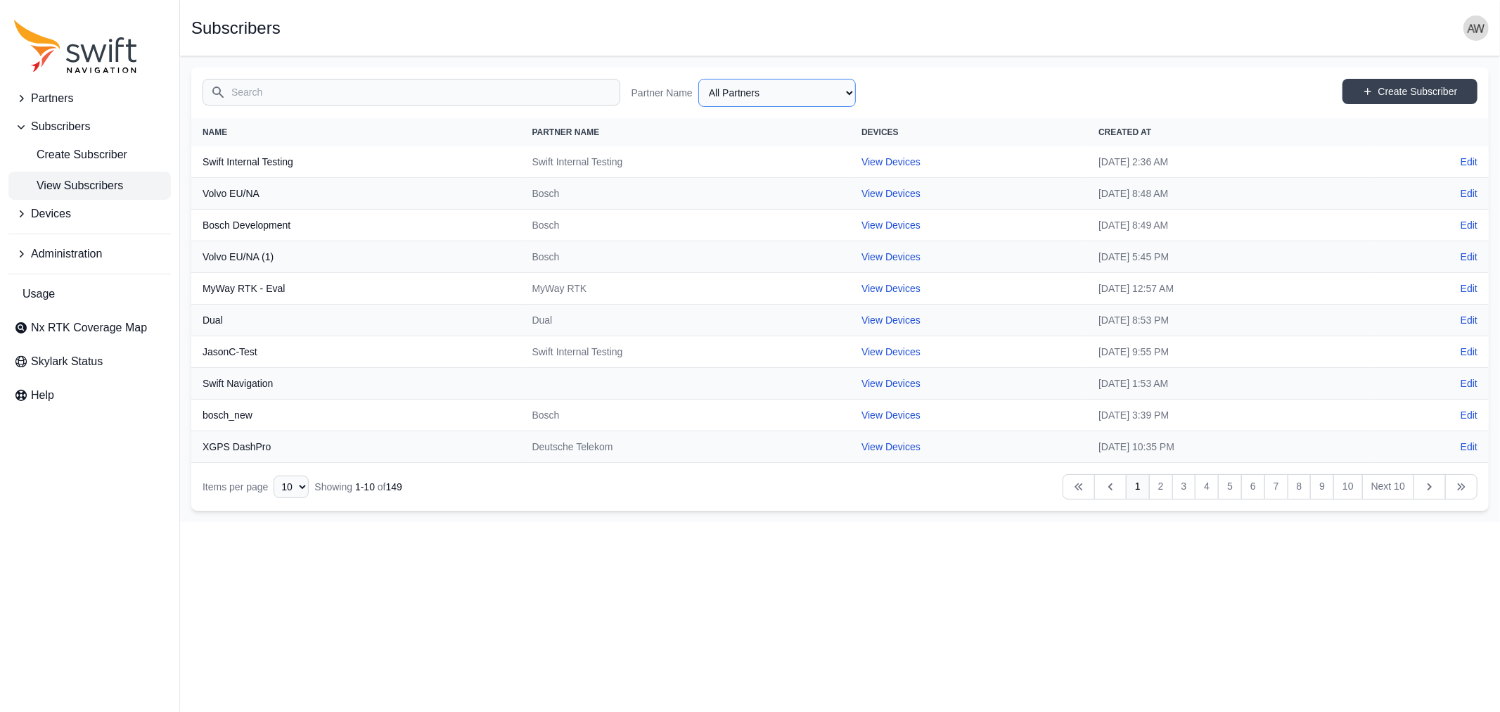
click at [806, 92] on select "All Partners AlpsAlpine Asensing Bad Elf Bench Mark Equipment & Supplies Inc. B…" at bounding box center [777, 93] width 158 height 28
click at [430, 94] on input "Search" at bounding box center [412, 92] width 418 height 27
click at [53, 211] on span "Devices" at bounding box center [51, 213] width 40 height 17
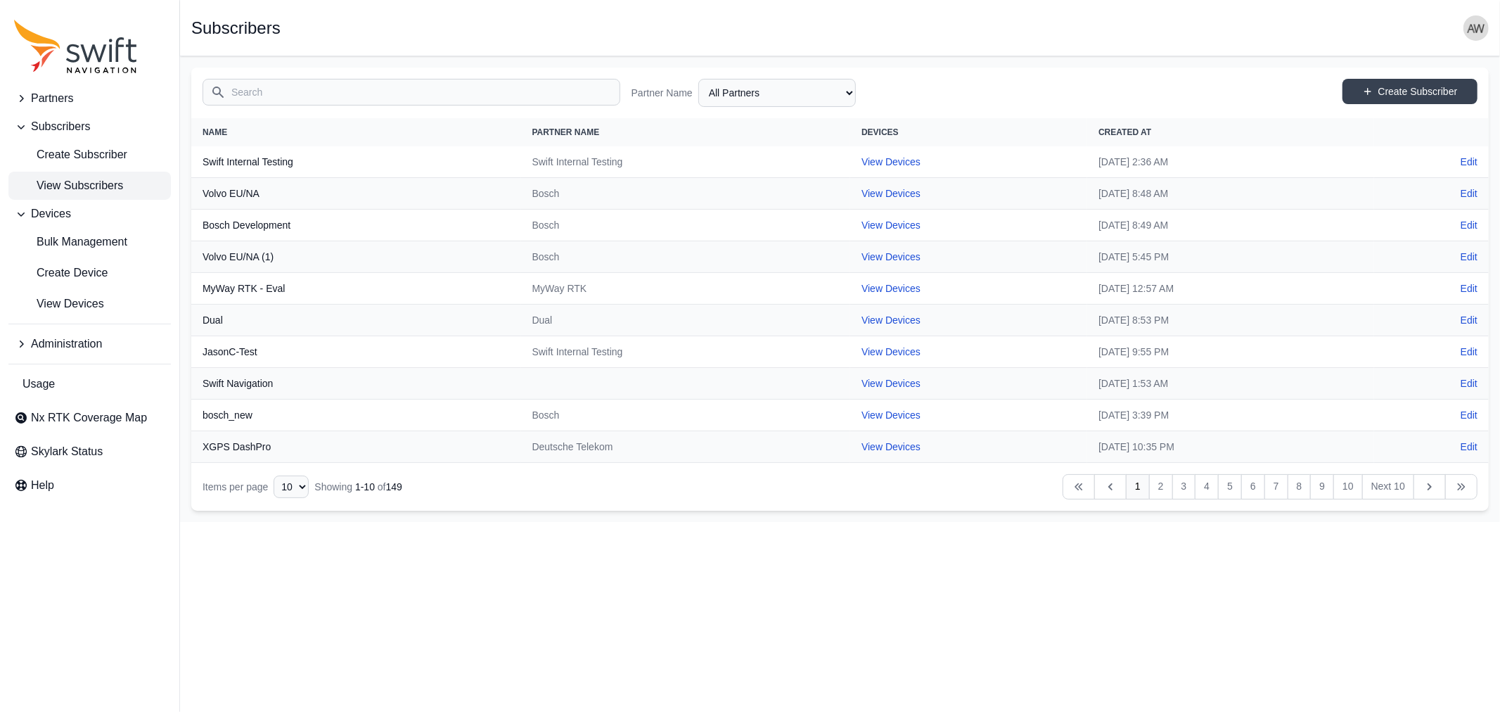
click at [296, 93] on input "Search" at bounding box center [412, 92] width 418 height 27
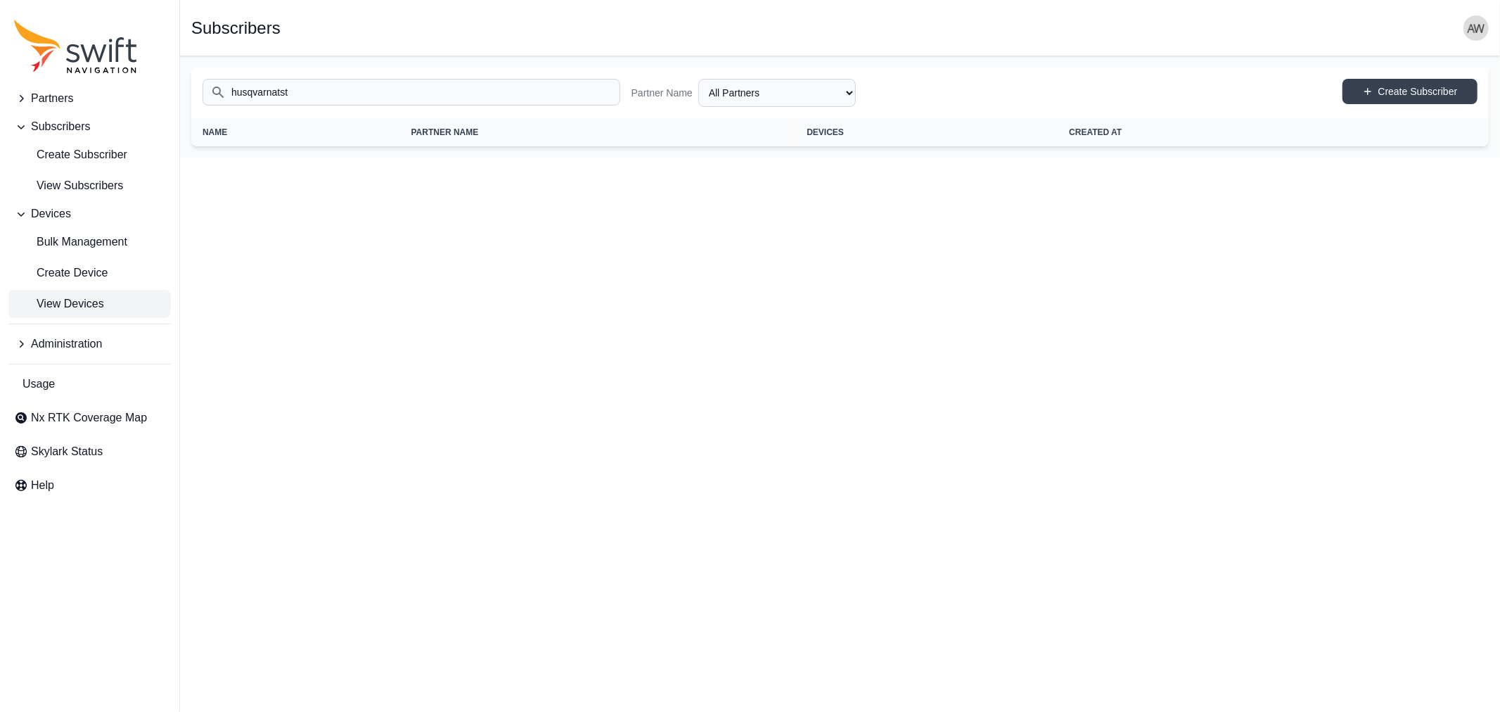
type input "husqvarnatst"
click at [72, 308] on span "View Devices" at bounding box center [59, 303] width 90 height 17
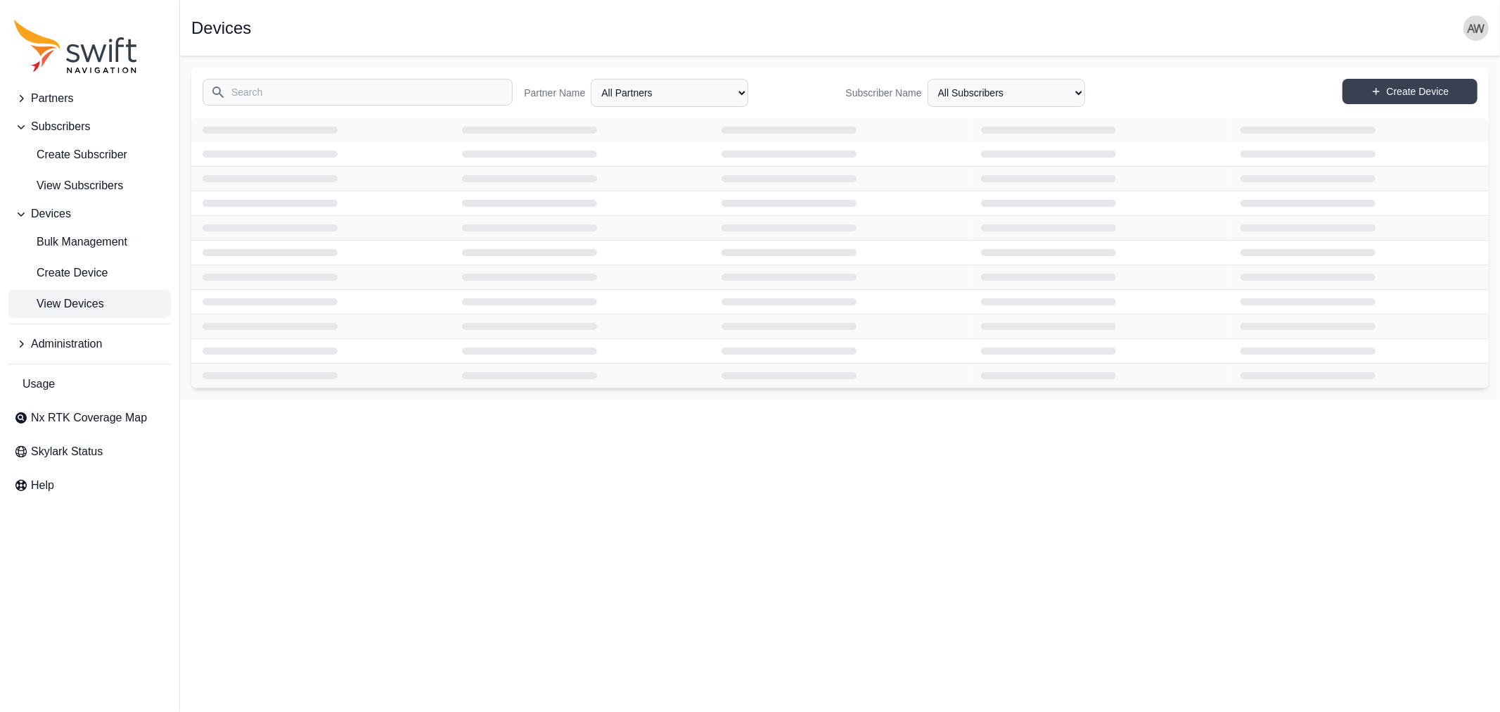
click at [302, 96] on input "Search" at bounding box center [358, 92] width 310 height 27
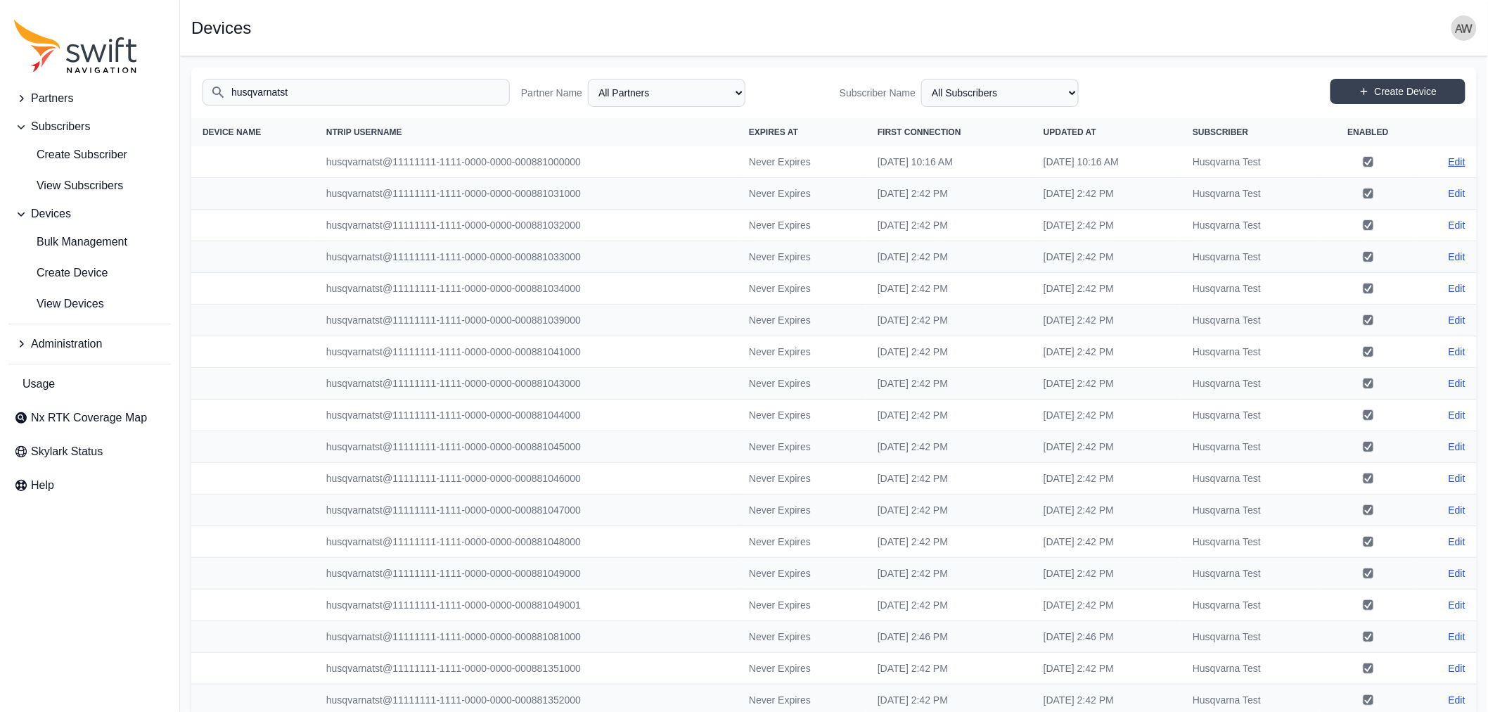
type input "husqvarnatst"
click at [1458, 163] on link "Edit" at bounding box center [1457, 162] width 17 height 14
select select "ab3272ce-40d0-4c94-a524-96a758ab755c"
select select "36afa346-85cf-46eb-9843-3f1a29b74cce"
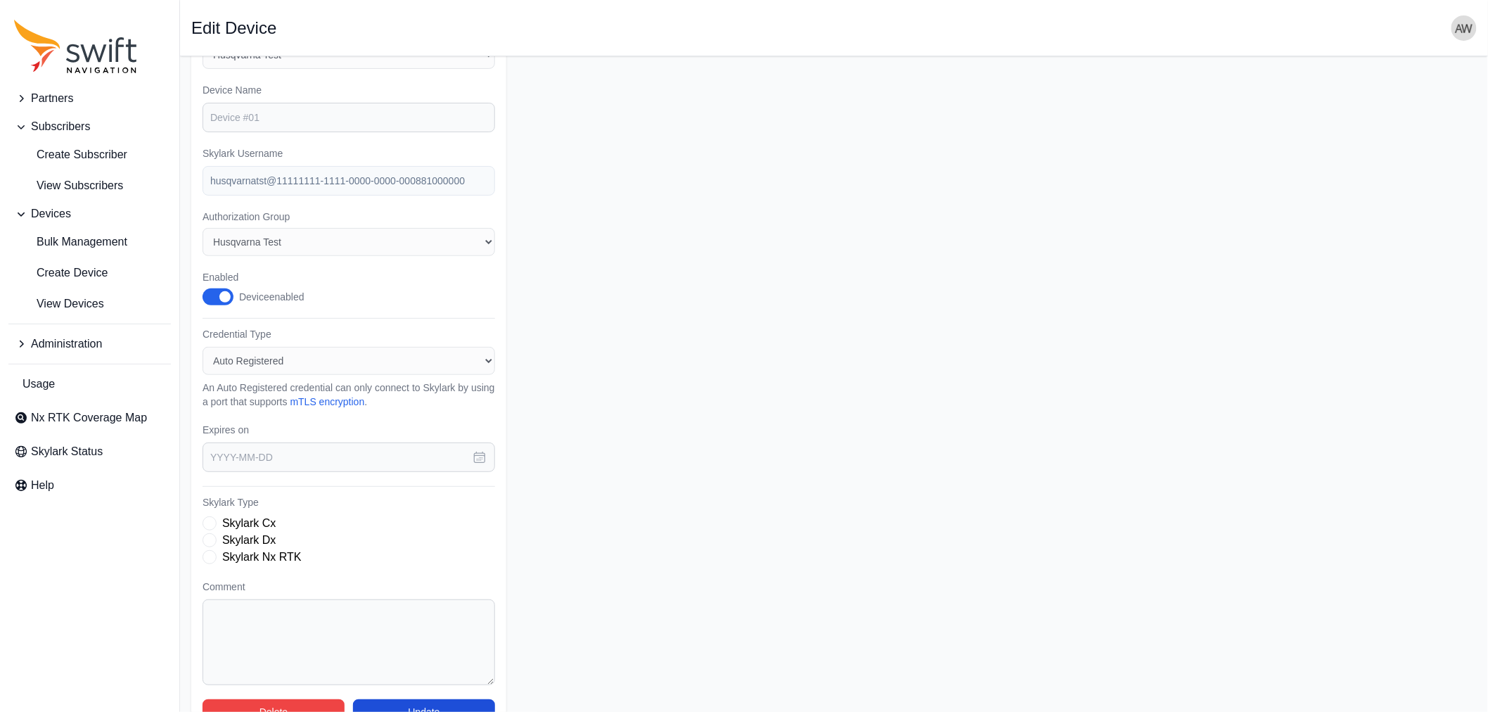
scroll to position [185, 0]
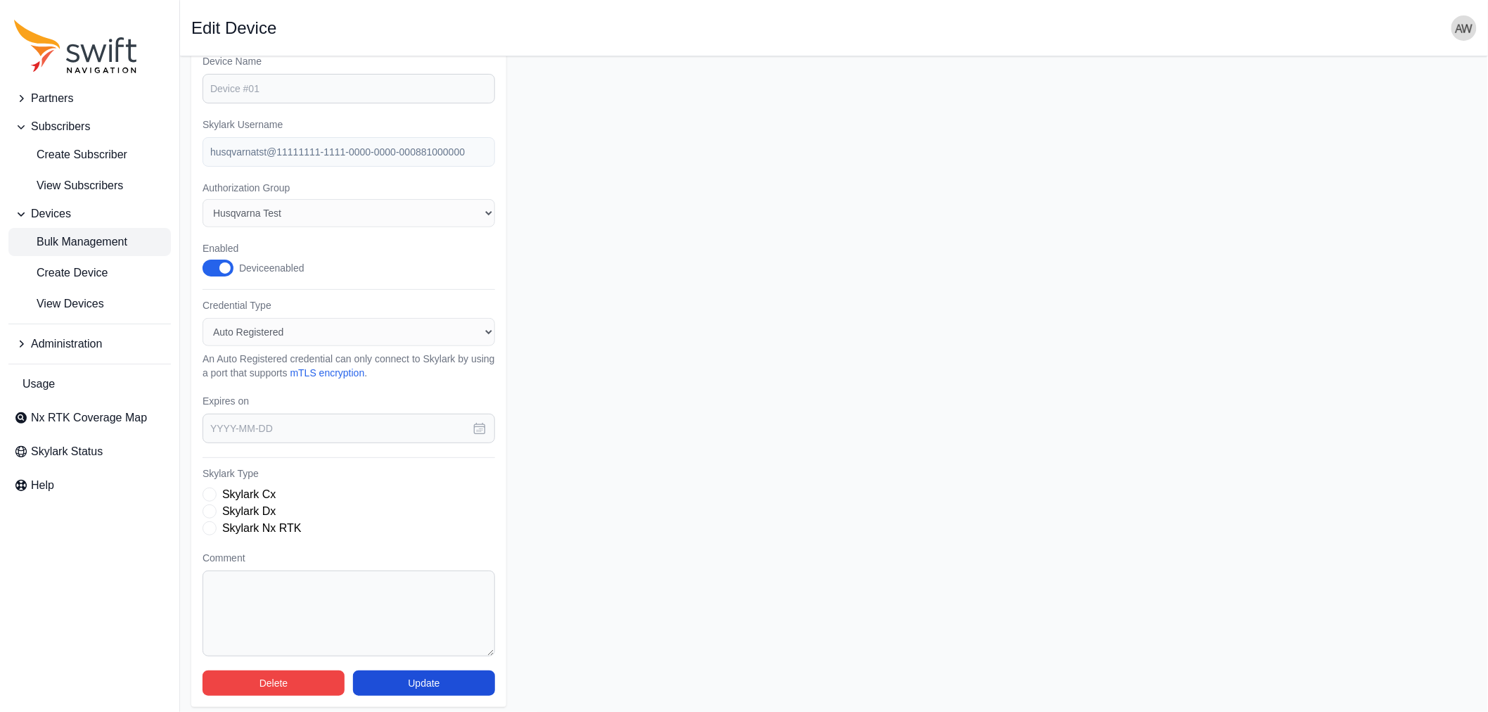
click at [81, 239] on span "Bulk Management" at bounding box center [70, 241] width 113 height 17
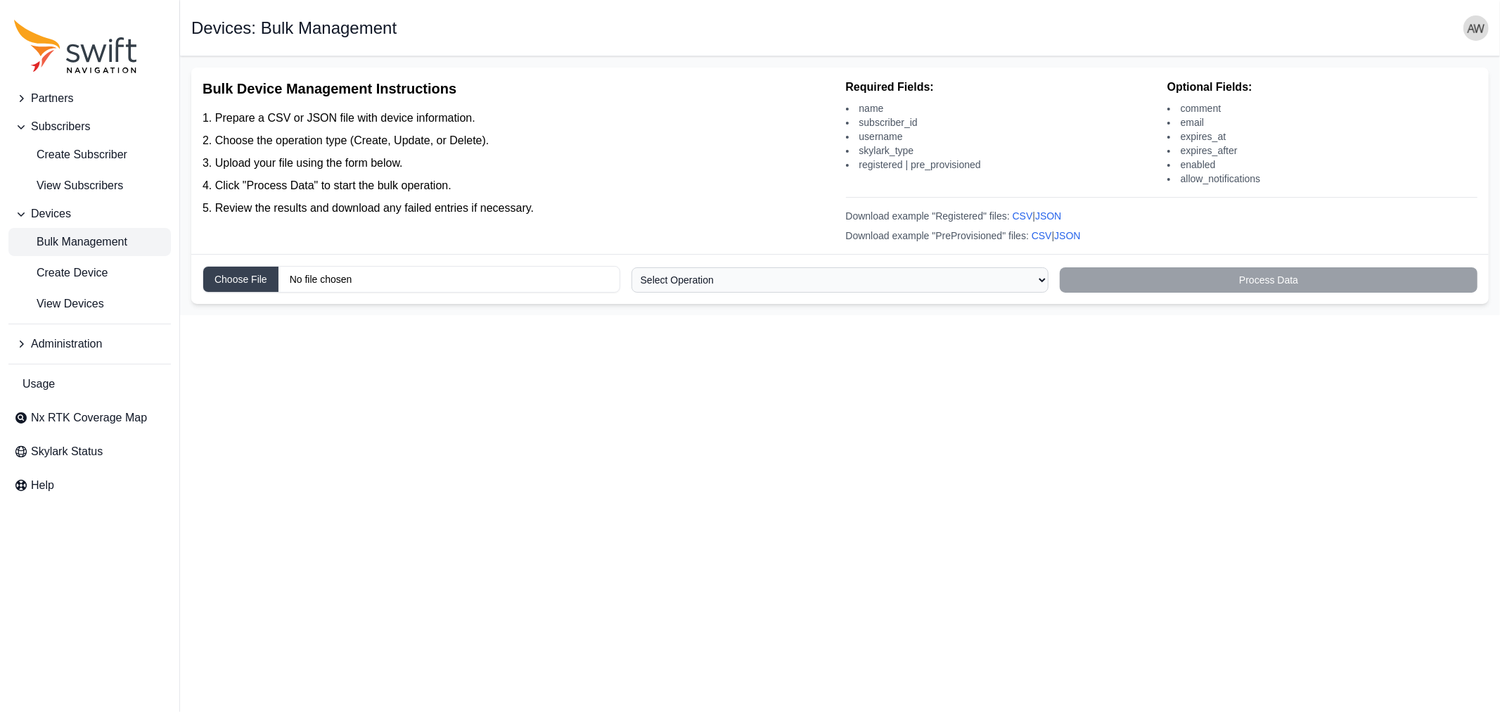
click at [383, 281] on input "Choose file" at bounding box center [412, 279] width 418 height 27
click at [18, 212] on icon "Sidenav" at bounding box center [21, 214] width 14 height 14
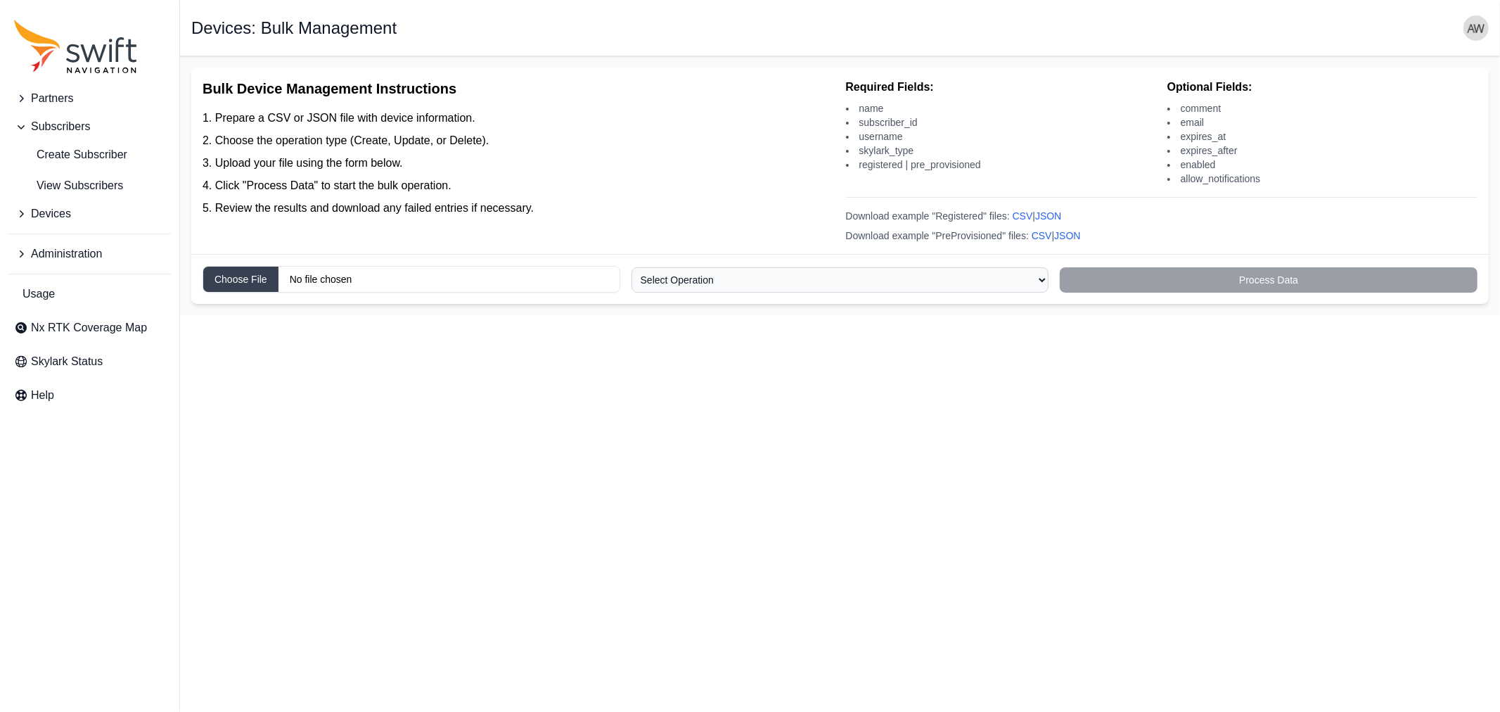
click at [16, 124] on icon "Sidenav" at bounding box center [21, 127] width 14 height 14
